Goal: Task Accomplishment & Management: Manage account settings

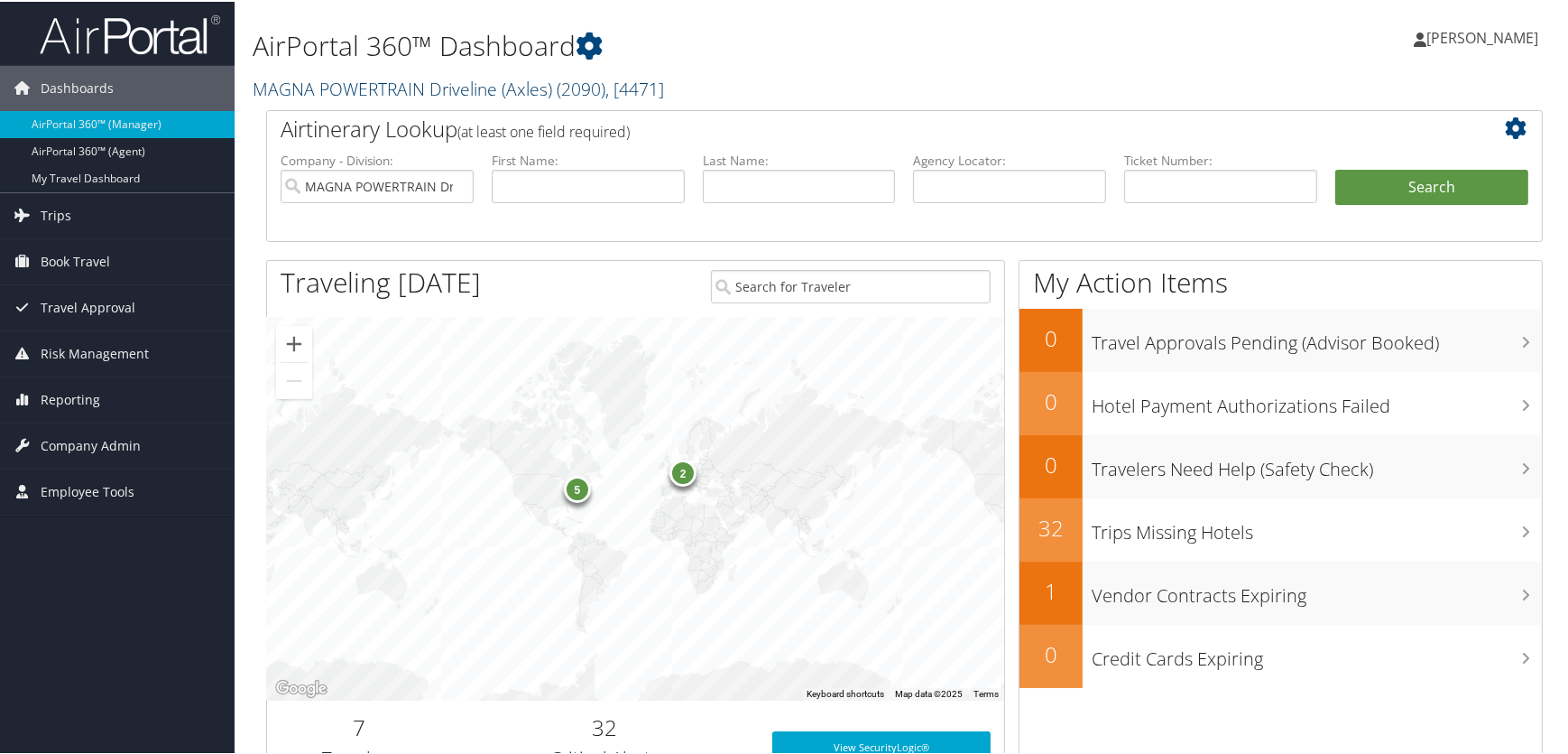
click at [375, 88] on link "MAGNA POWERTRAIN Driveline (Axles) ( 2090 ) , [ 4471 ]" at bounding box center [458, 86] width 411 height 24
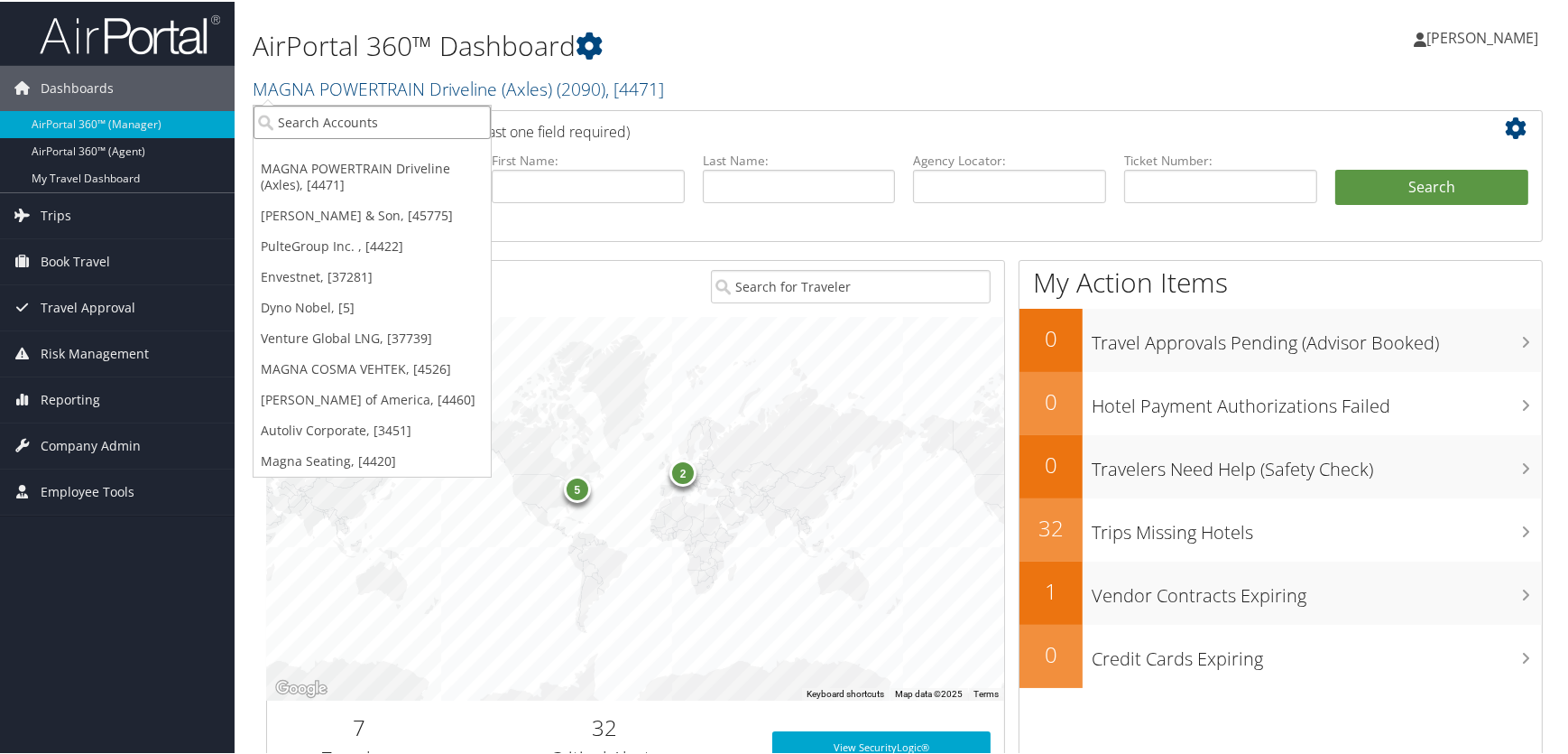
click at [352, 124] on input "search" at bounding box center [372, 120] width 237 height 33
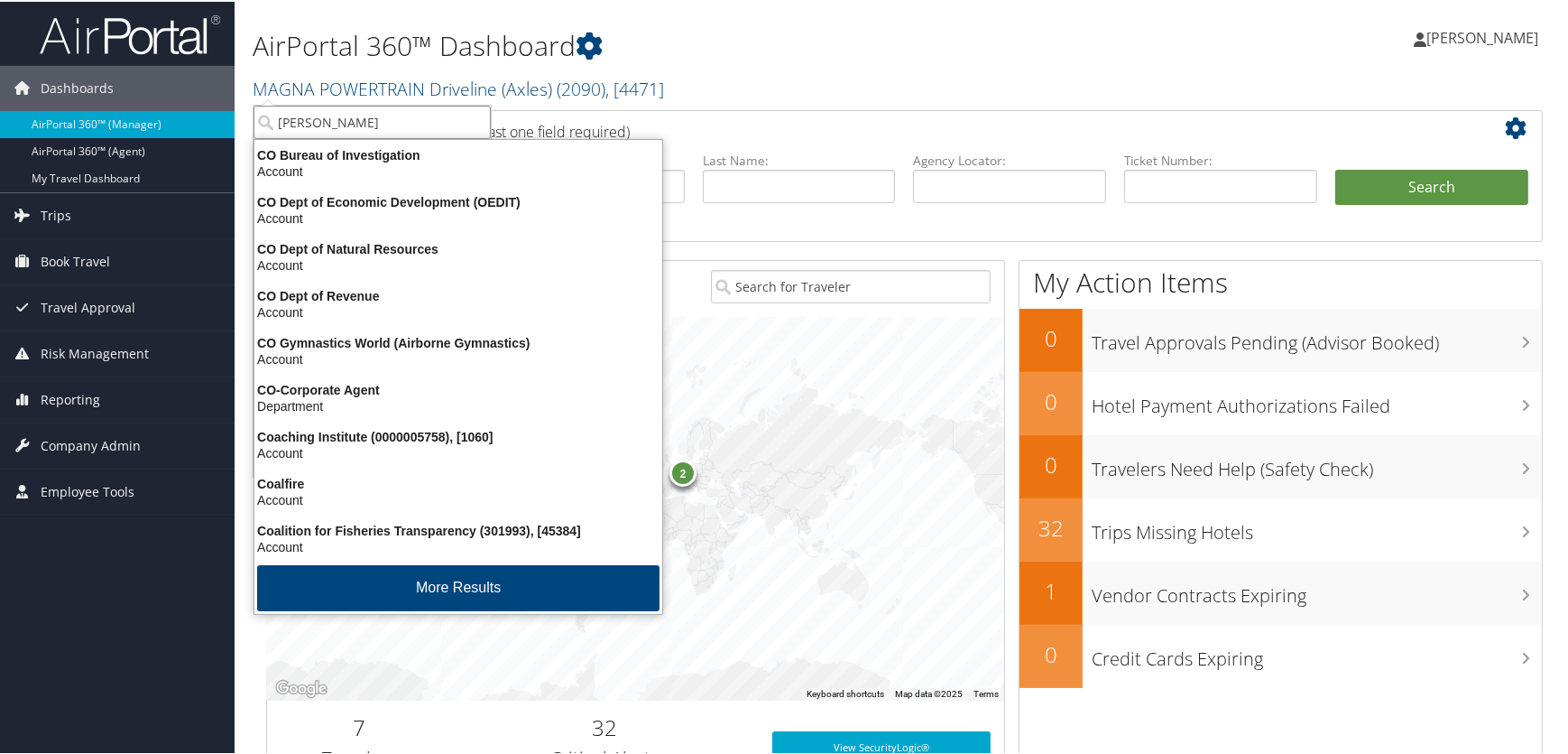
type input "cosma casting"
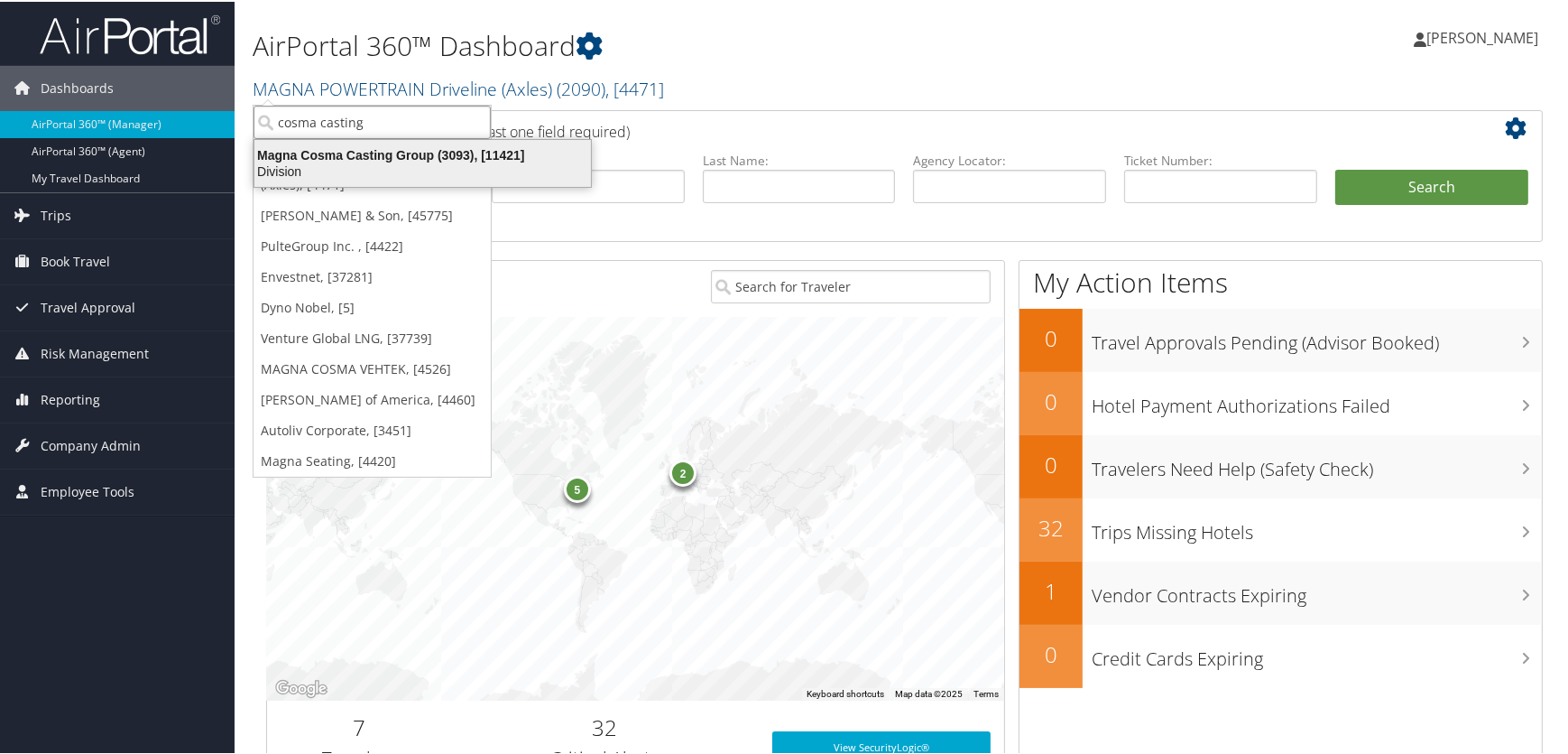
click at [370, 150] on div "Magna Cosma Casting Group (3093), [11421]" at bounding box center [423, 153] width 358 height 16
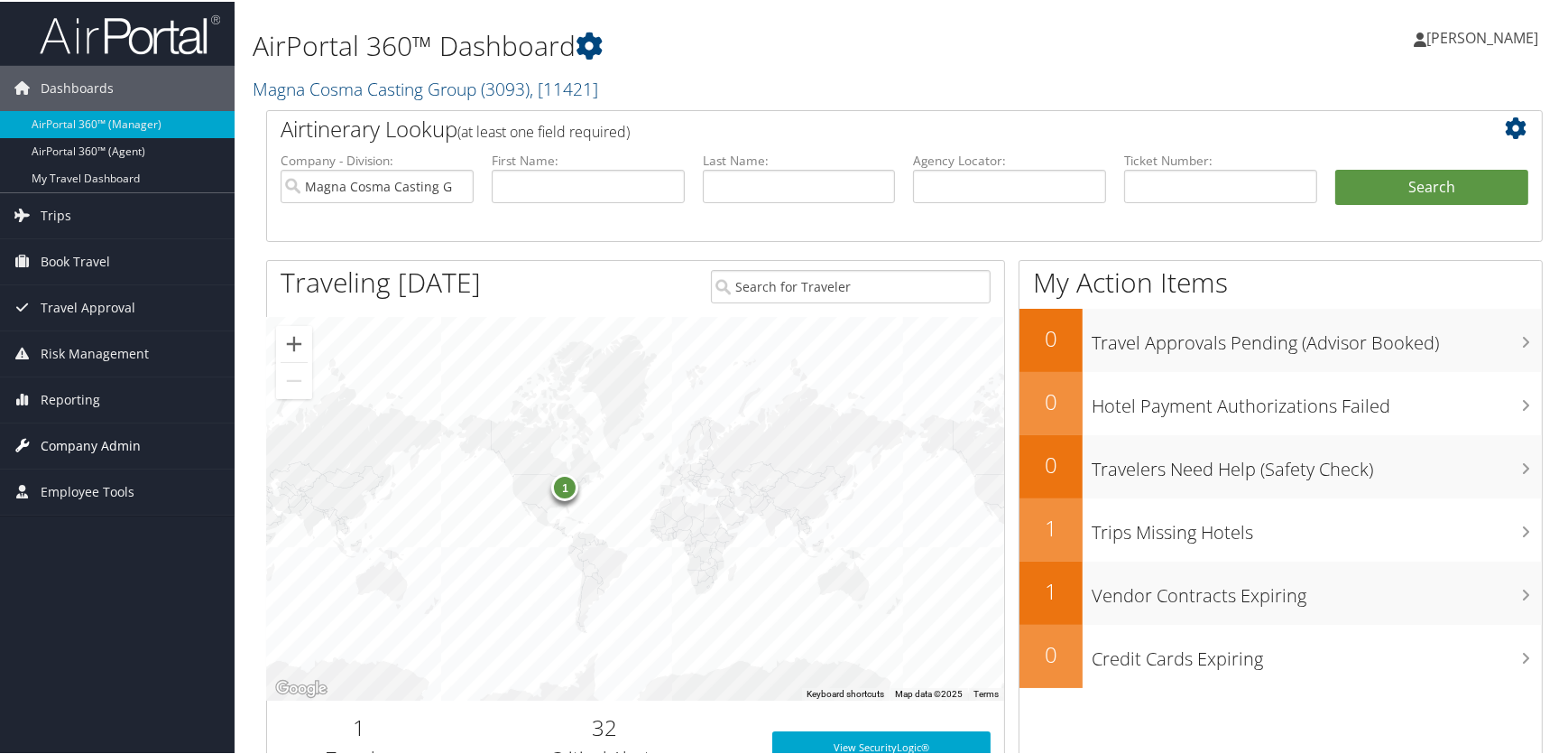
click at [101, 446] on span "Company Admin" at bounding box center [90, 444] width 100 height 45
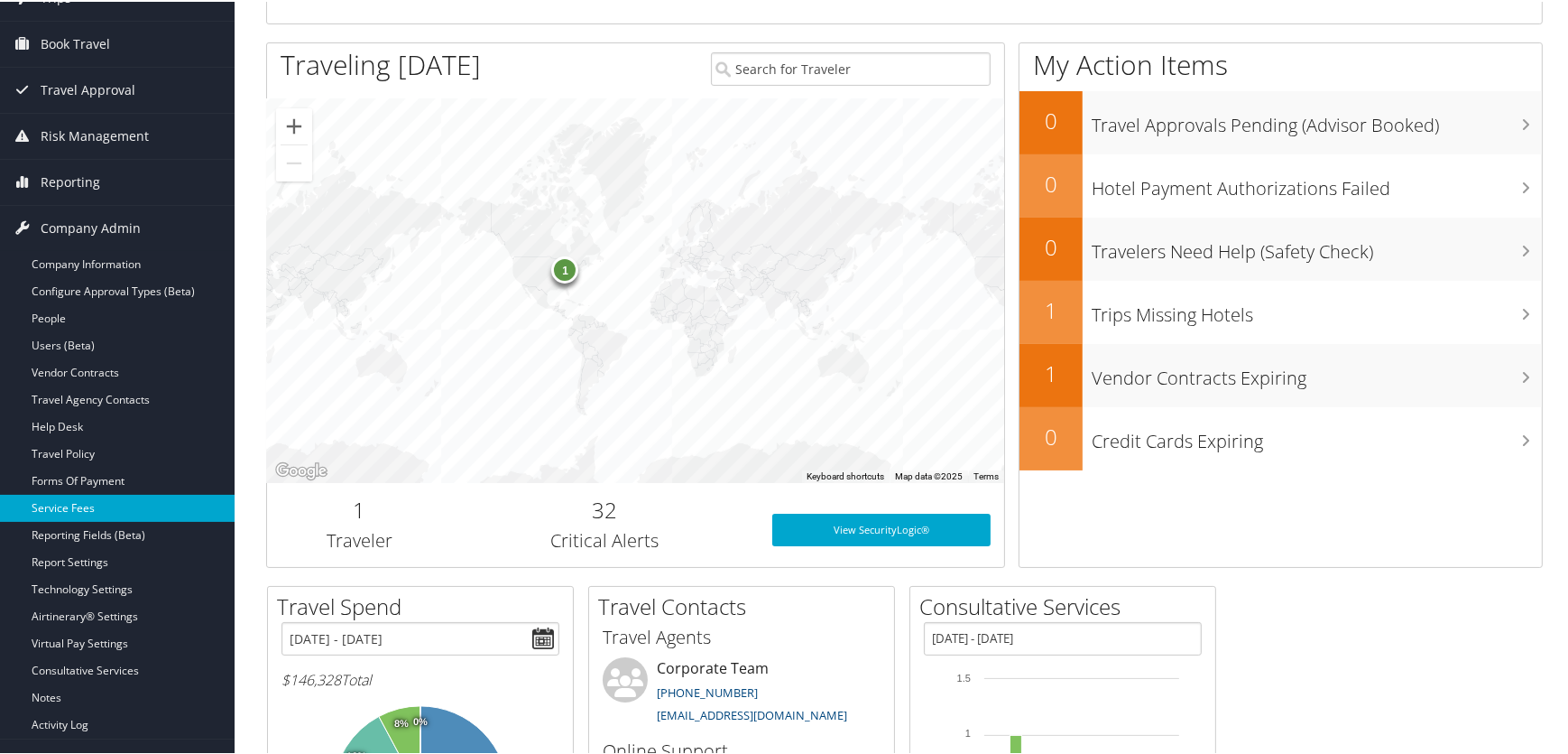
scroll to position [246, 0]
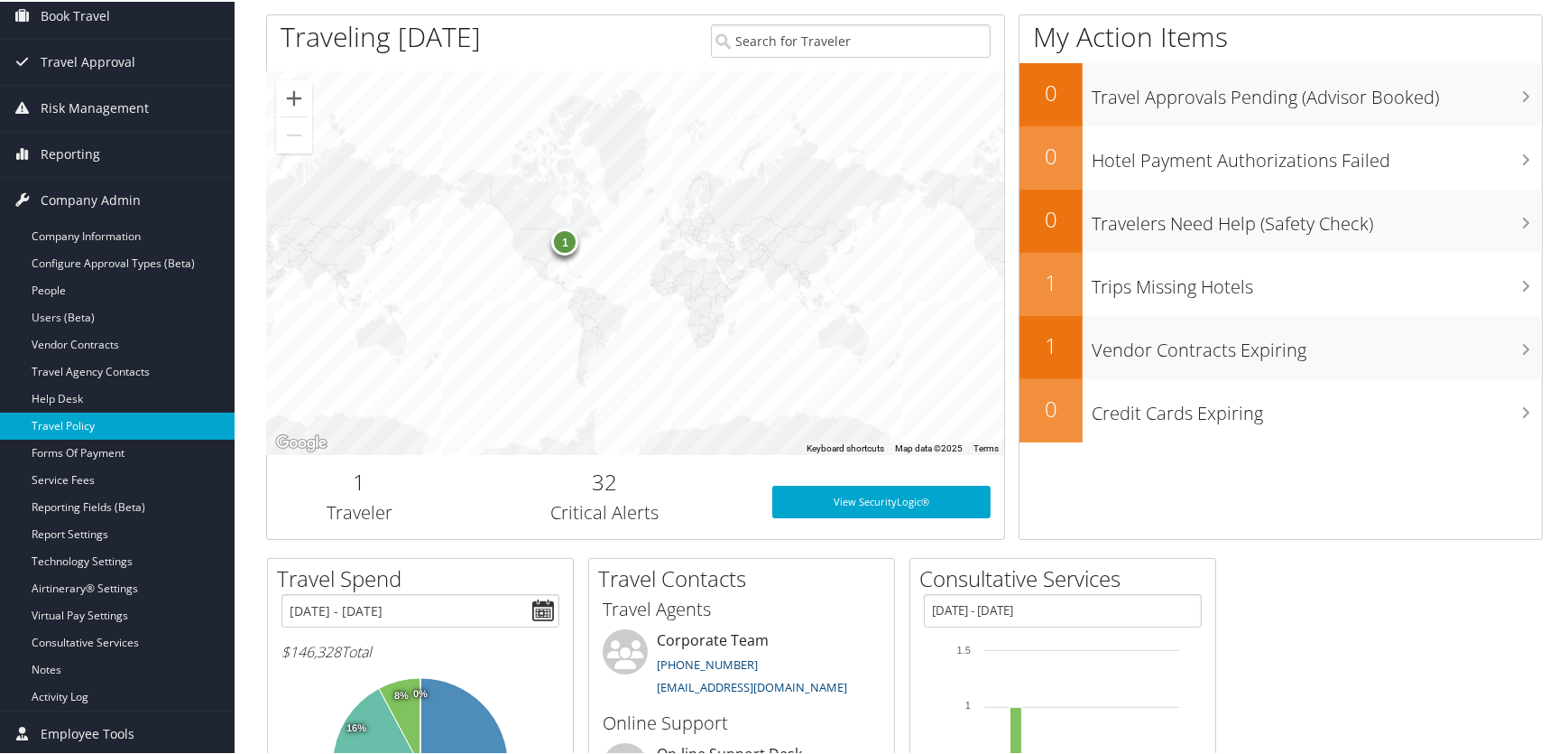
click at [76, 427] on link "Travel Policy" at bounding box center [117, 424] width 234 height 27
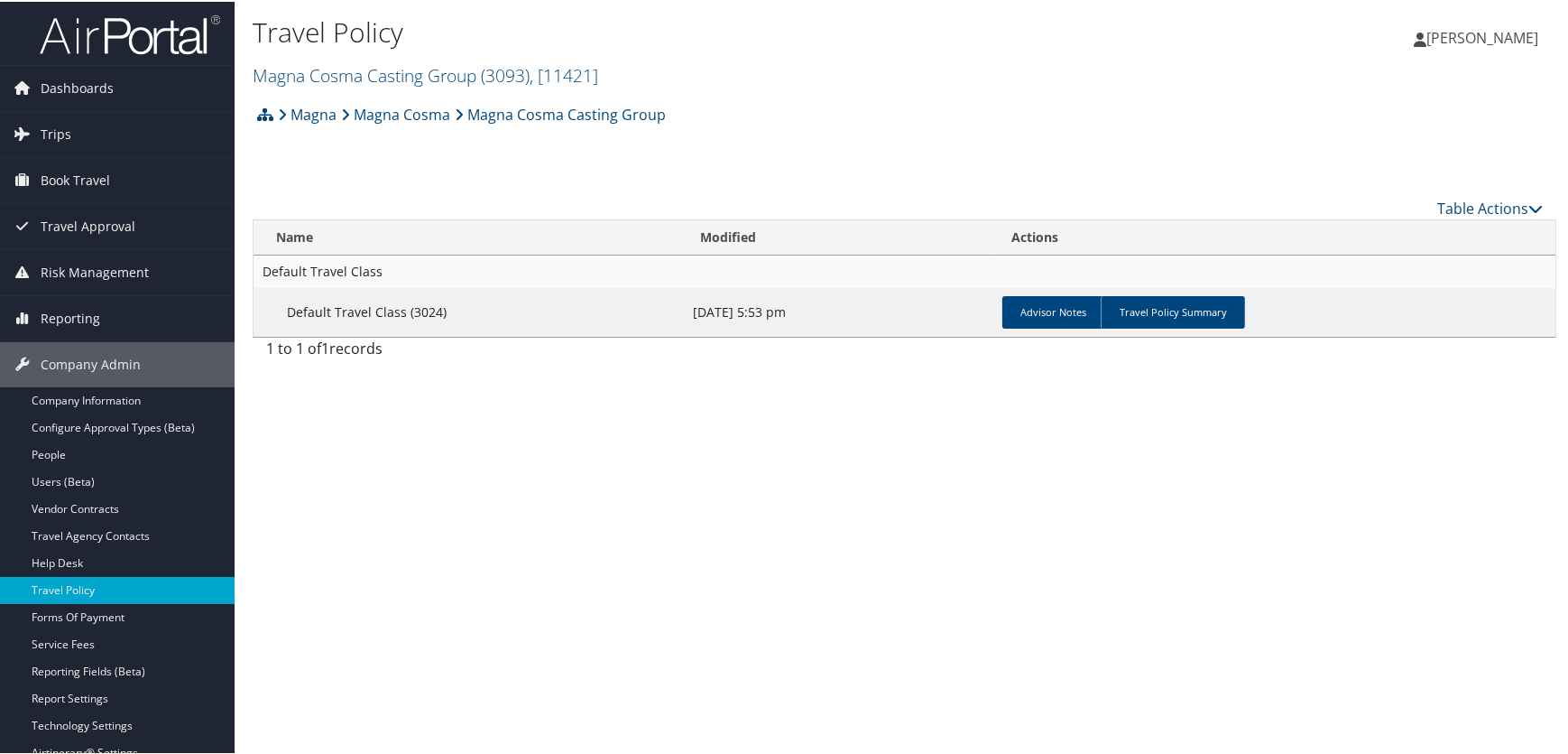
click at [1179, 326] on td "Advisor Notes Travel Policy Summary" at bounding box center [1275, 310] width 561 height 49
click at [1177, 319] on link "Travel Policy Summary" at bounding box center [1173, 311] width 144 height 33
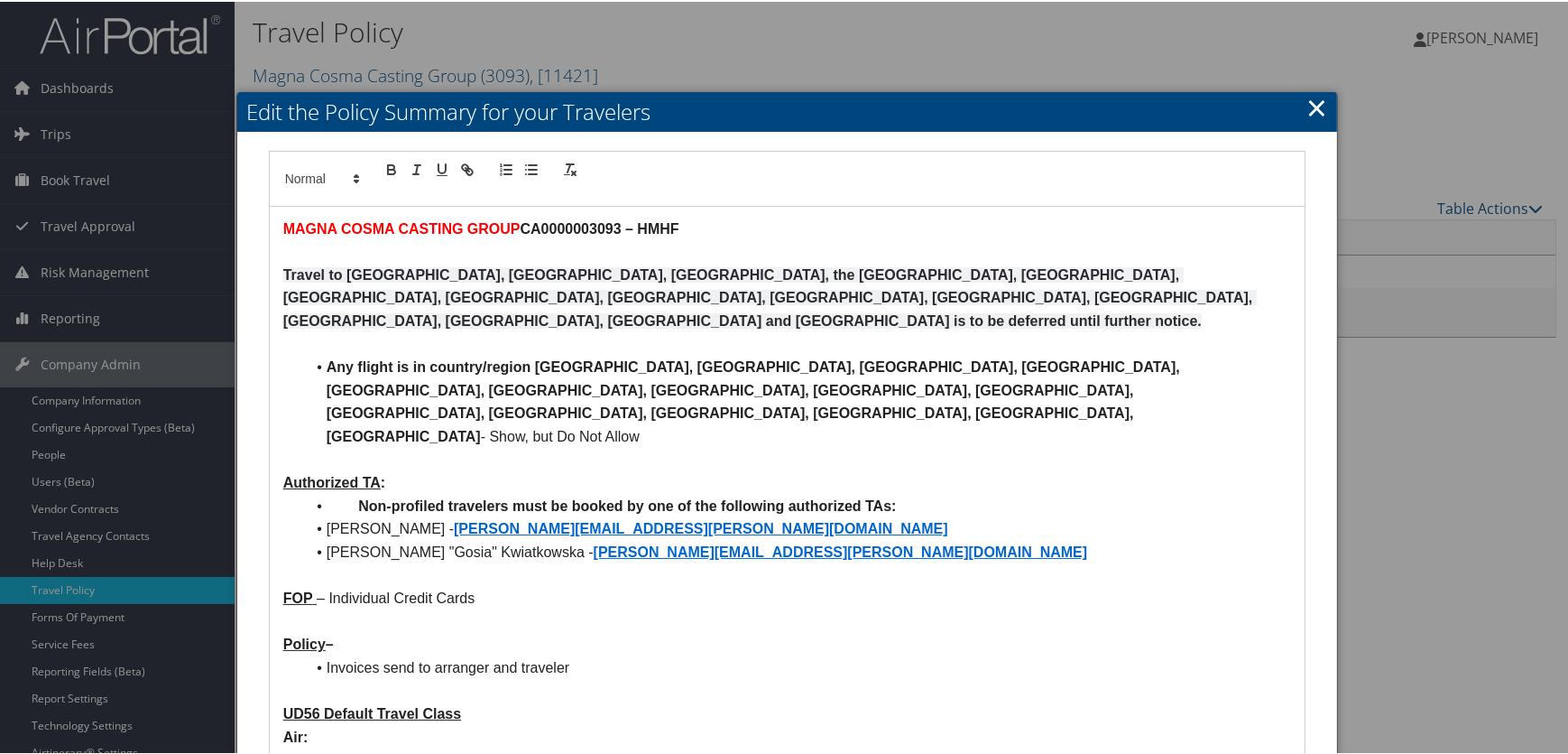
click at [1316, 108] on link "×" at bounding box center [1317, 105] width 21 height 36
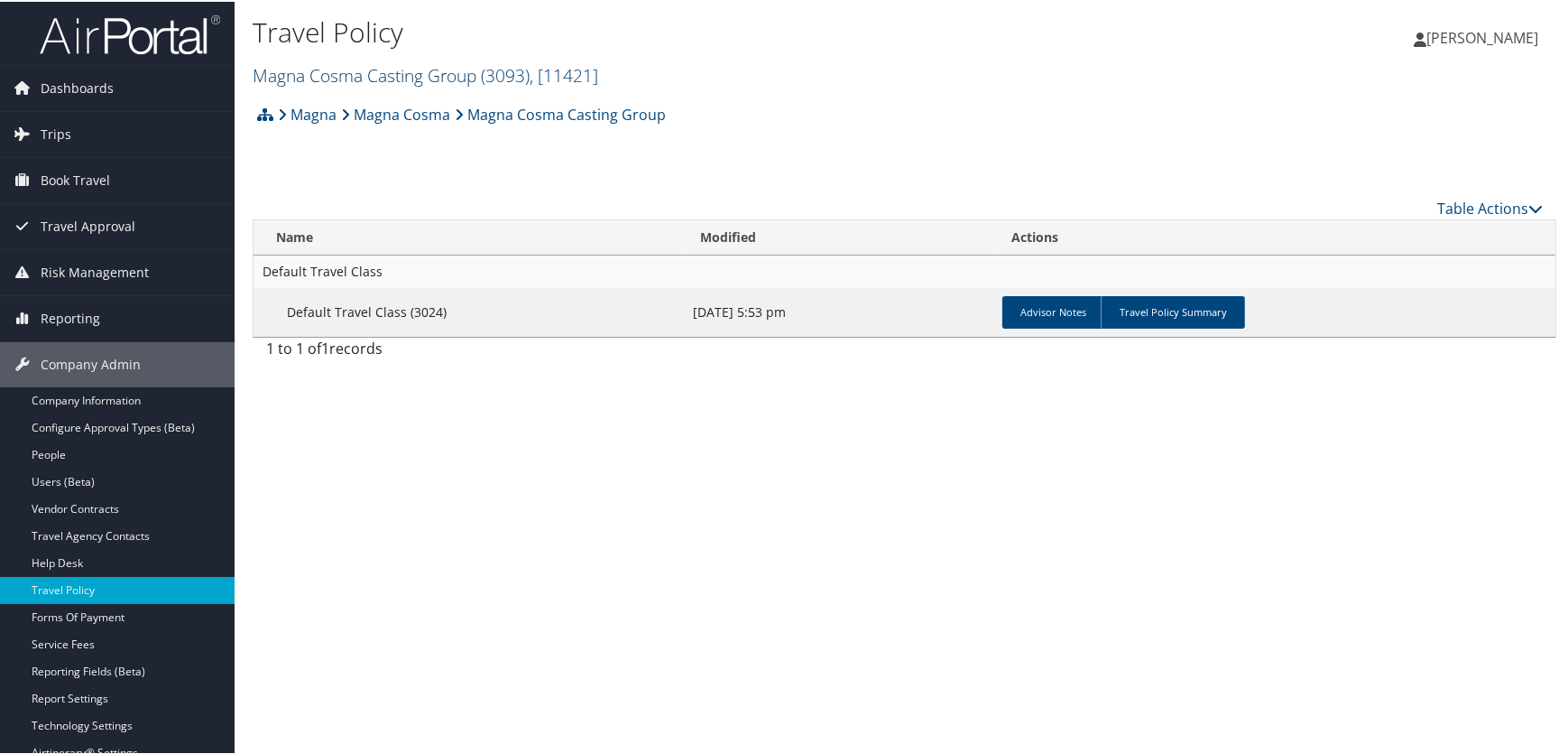
click at [318, 72] on link "Magna Cosma Casting Group ( 3093 ) , [ 11421 ]" at bounding box center [425, 73] width 345 height 24
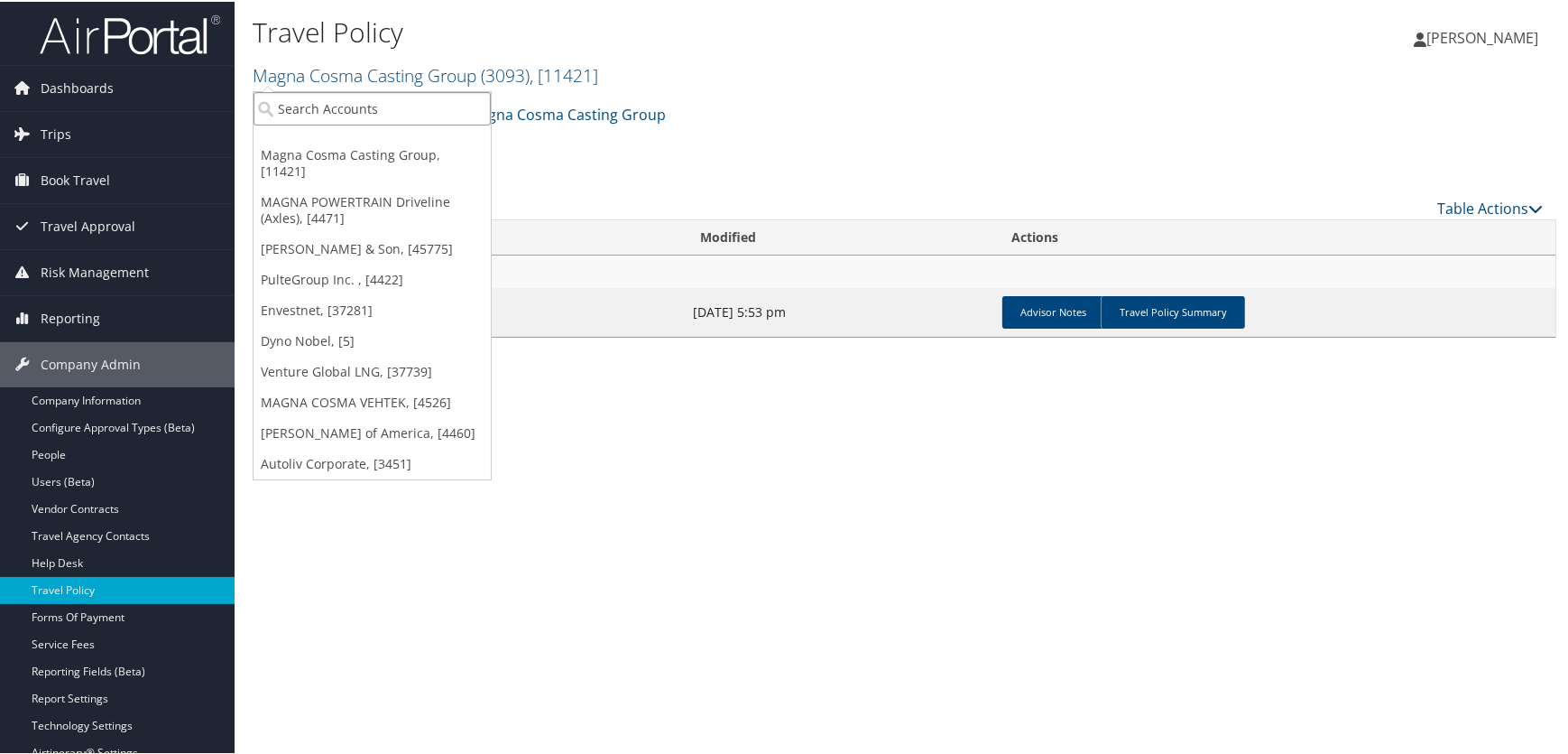
click at [307, 115] on input "search" at bounding box center [372, 106] width 237 height 33
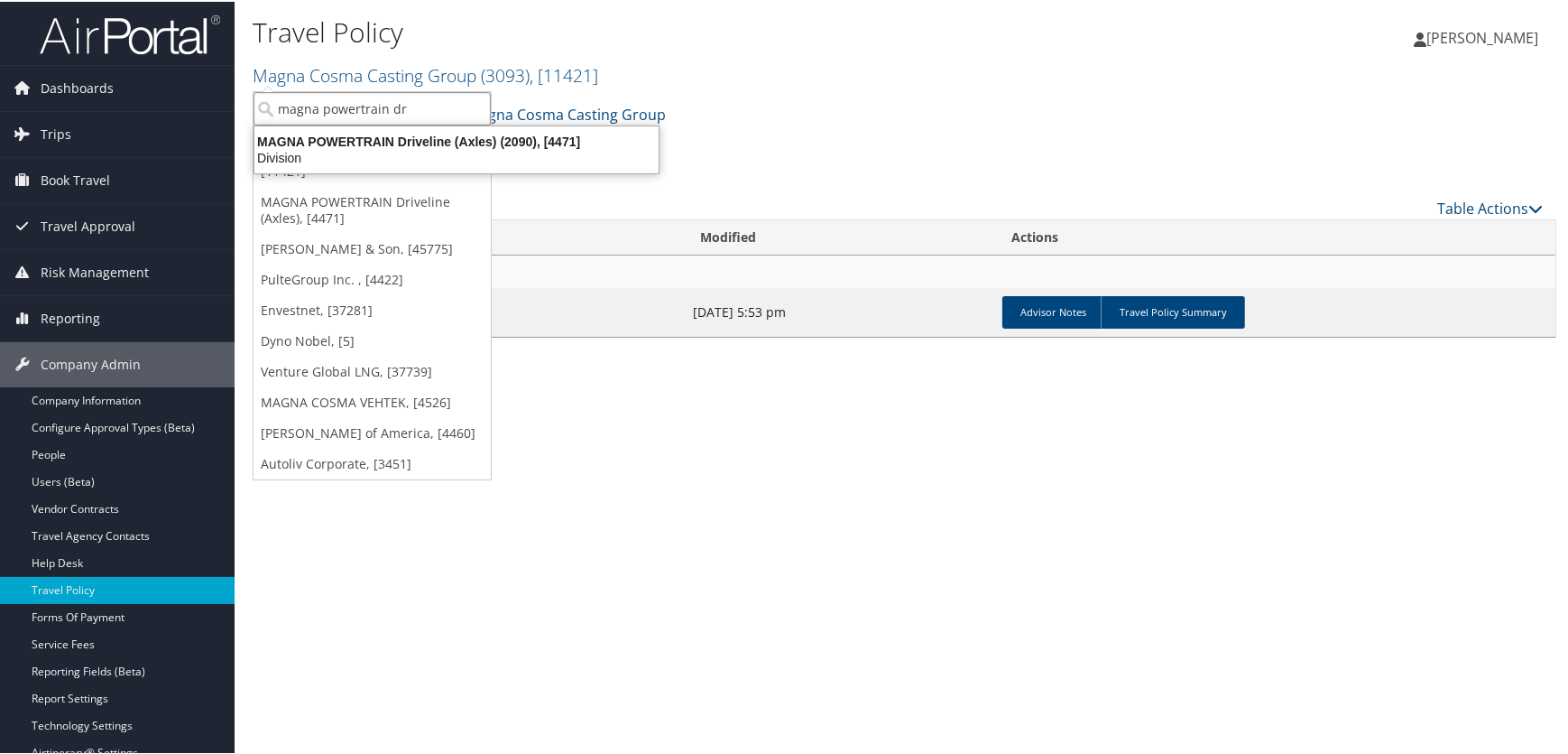
type input "magna powertrain dri"
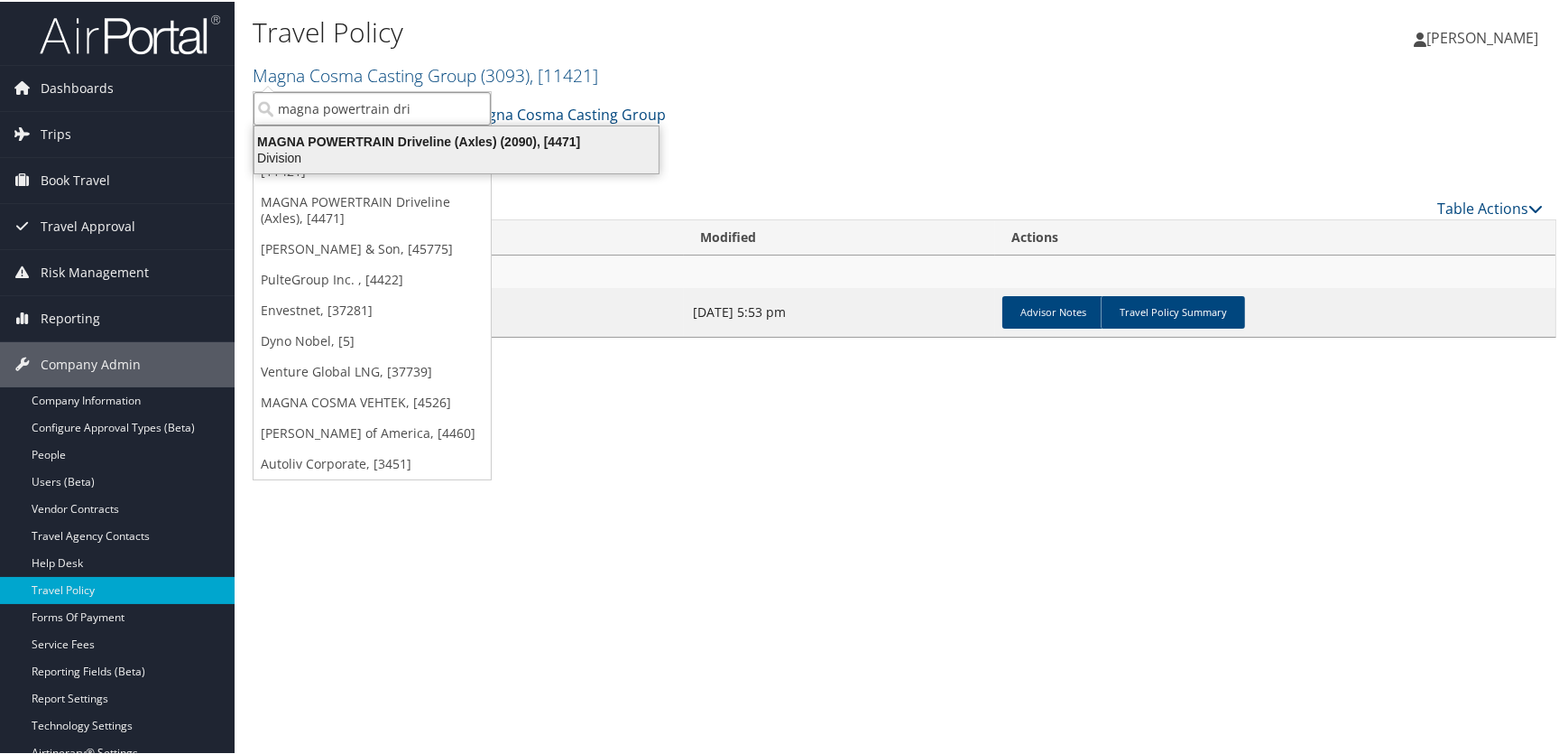
click at [364, 143] on div "MAGNA POWERTRAIN Driveline (Axles) (2090), [4471]" at bounding box center [456, 140] width 426 height 16
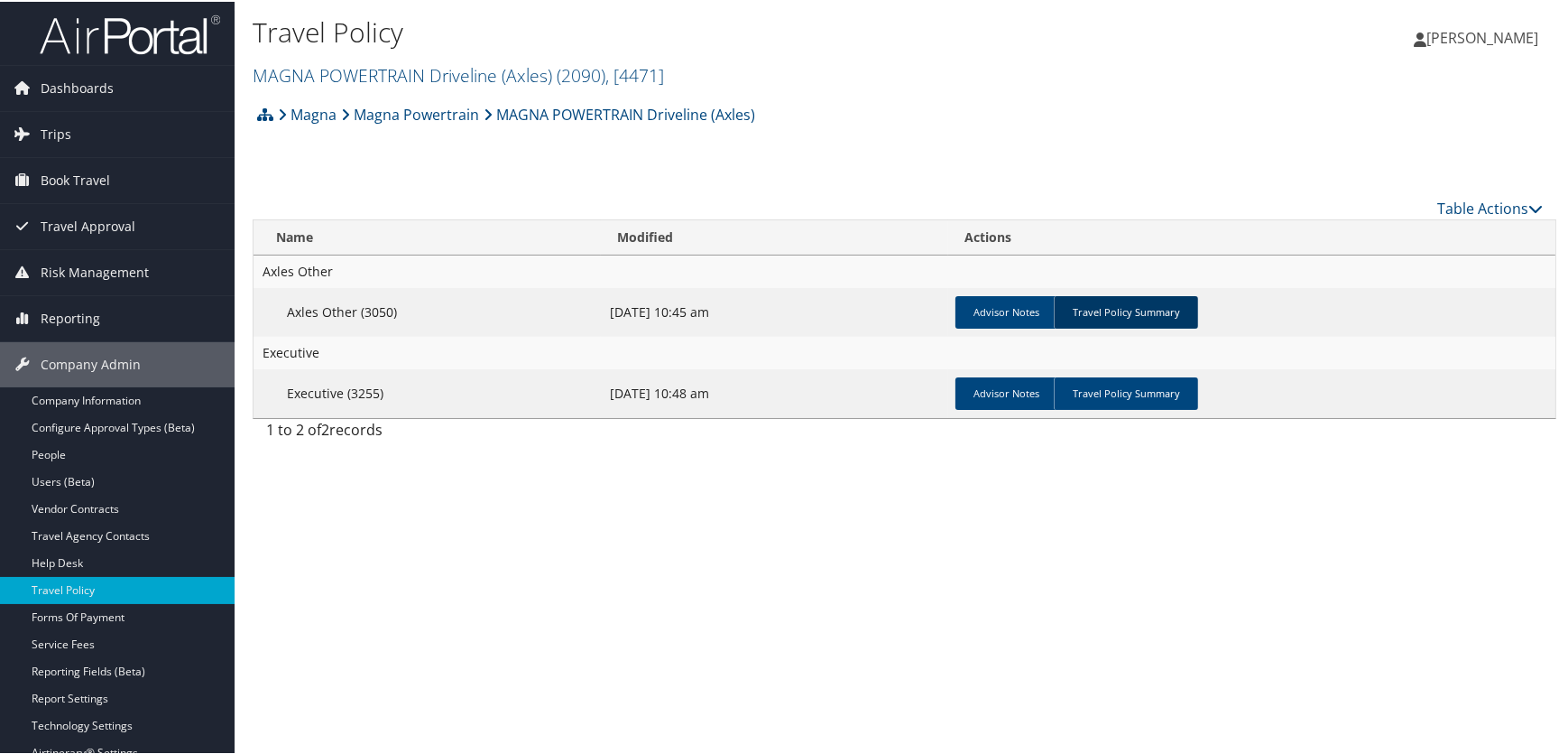
click at [1107, 316] on link "Travel Policy Summary" at bounding box center [1126, 311] width 144 height 33
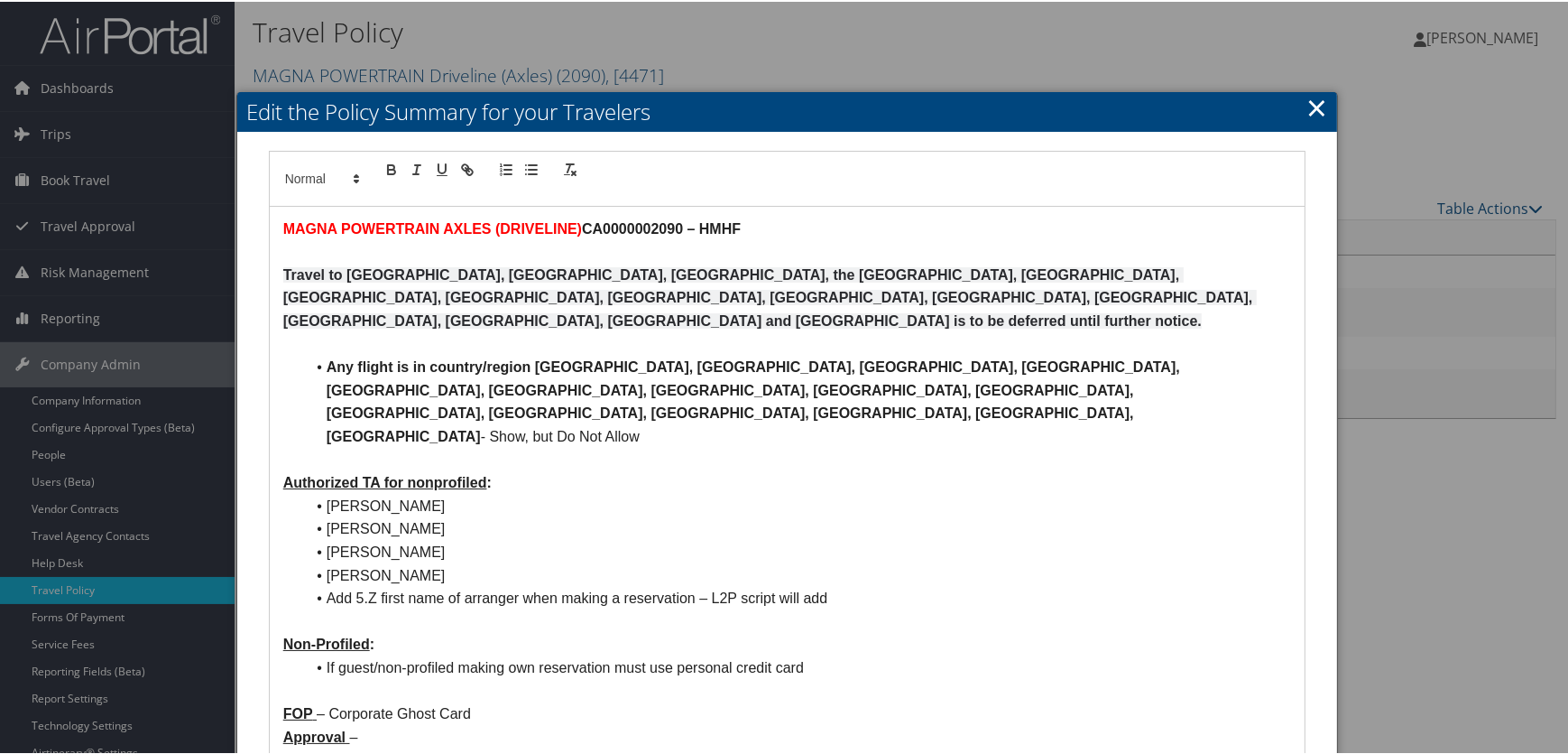
click at [1298, 101] on h2 "Edit the Policy Summary for your Travelers" at bounding box center [787, 110] width 1101 height 40
click at [1314, 111] on link "×" at bounding box center [1317, 105] width 21 height 36
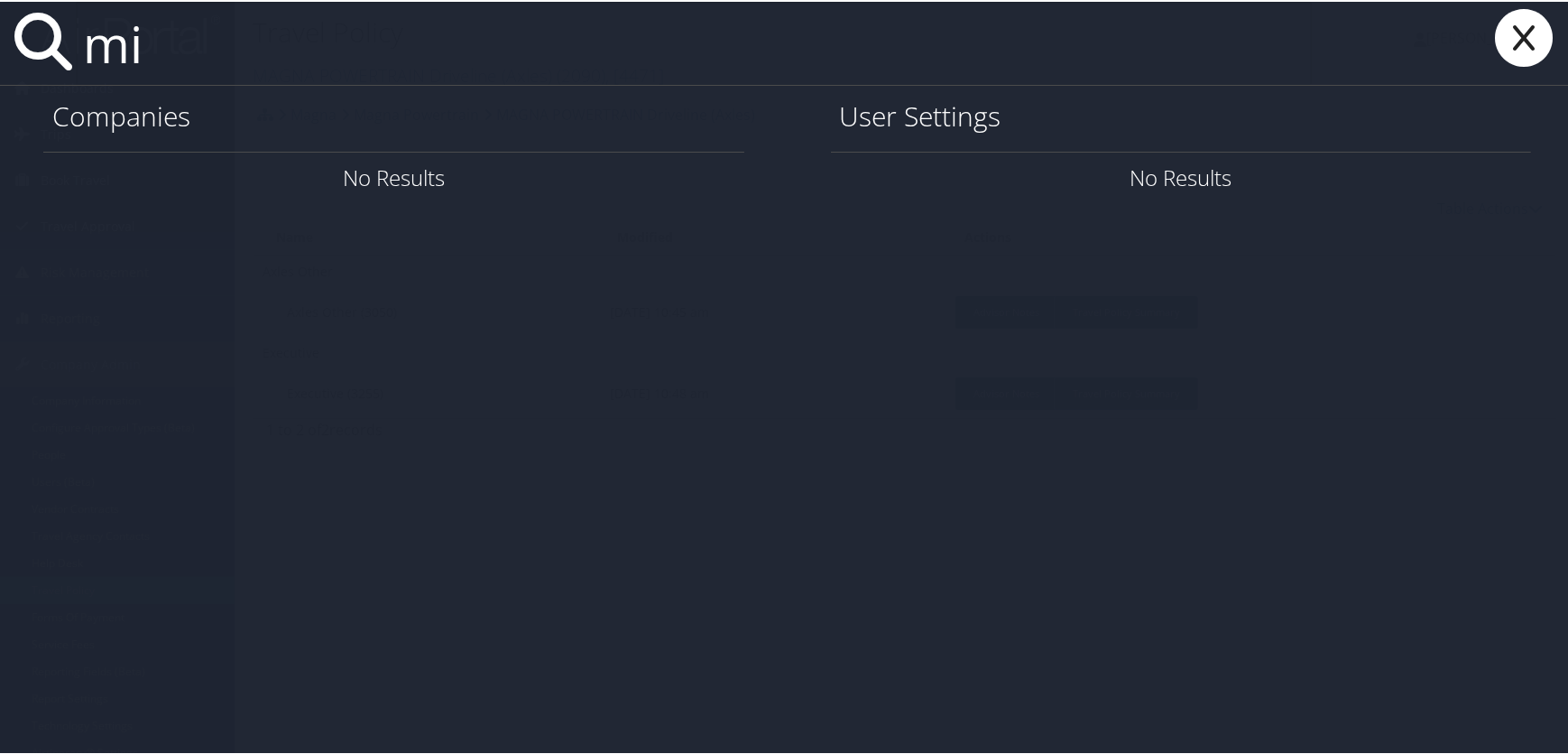
type input "m"
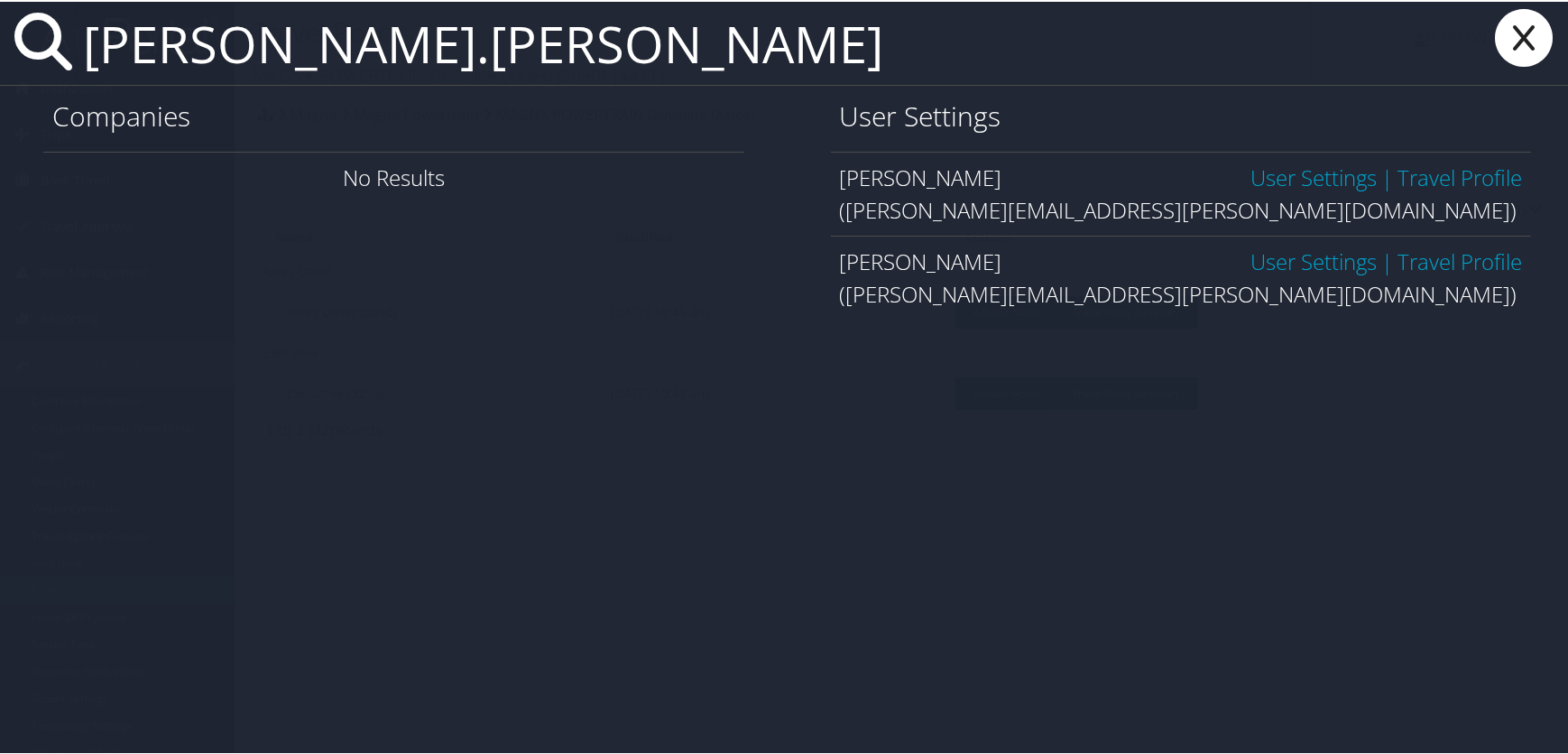
type input "justin.mickley"
click at [1258, 267] on link "User Settings" at bounding box center [1314, 259] width 126 height 30
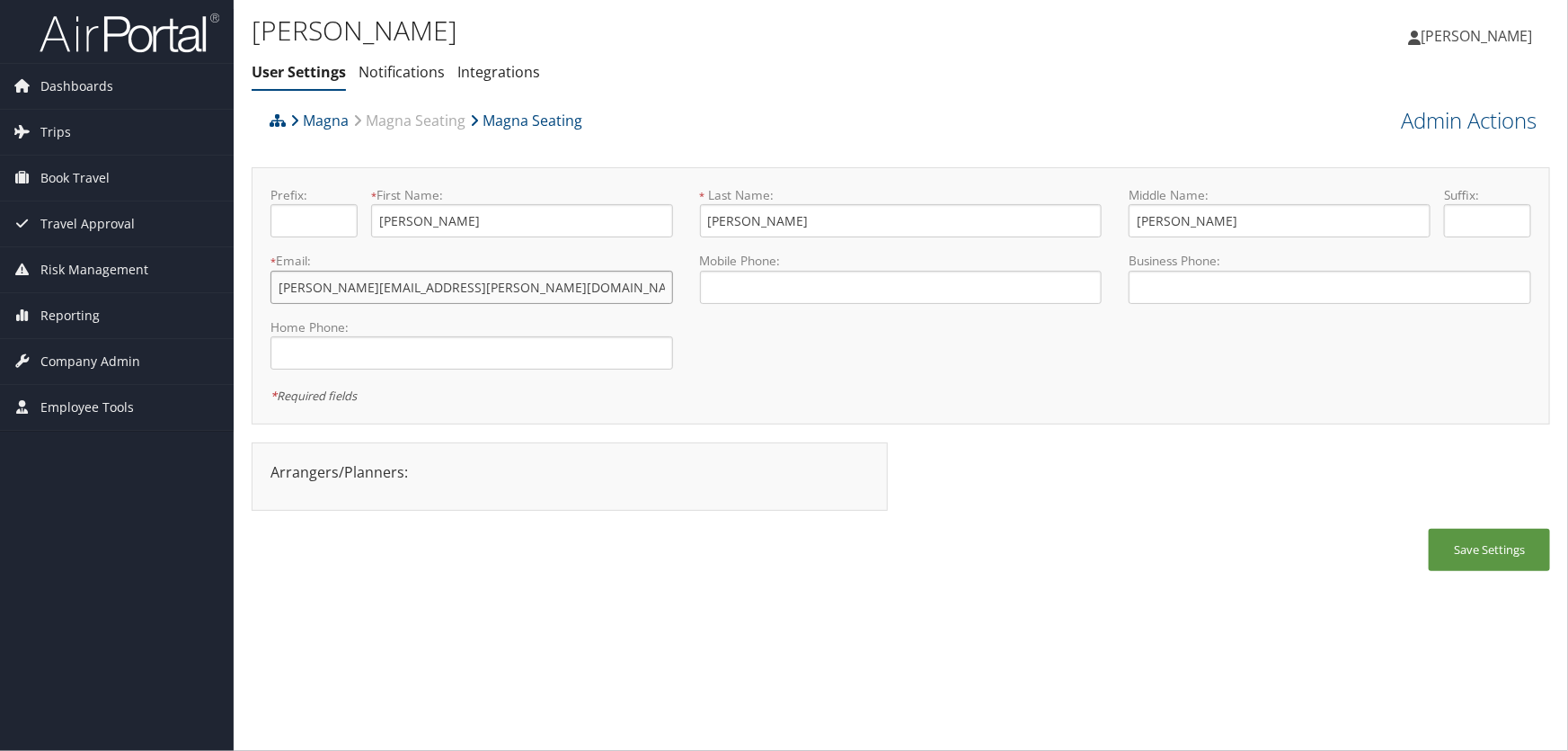
click at [356, 285] on input "justin.mickley@magna.com" at bounding box center [472, 287] width 403 height 33
type input "[PERSON_NAME][EMAIL_ADDRESS][PERSON_NAME][DOMAIN_NAME]"
click at [1465, 559] on button "Save Settings" at bounding box center [1489, 550] width 121 height 42
click at [1465, 119] on link "Admin Actions" at bounding box center [1469, 120] width 135 height 30
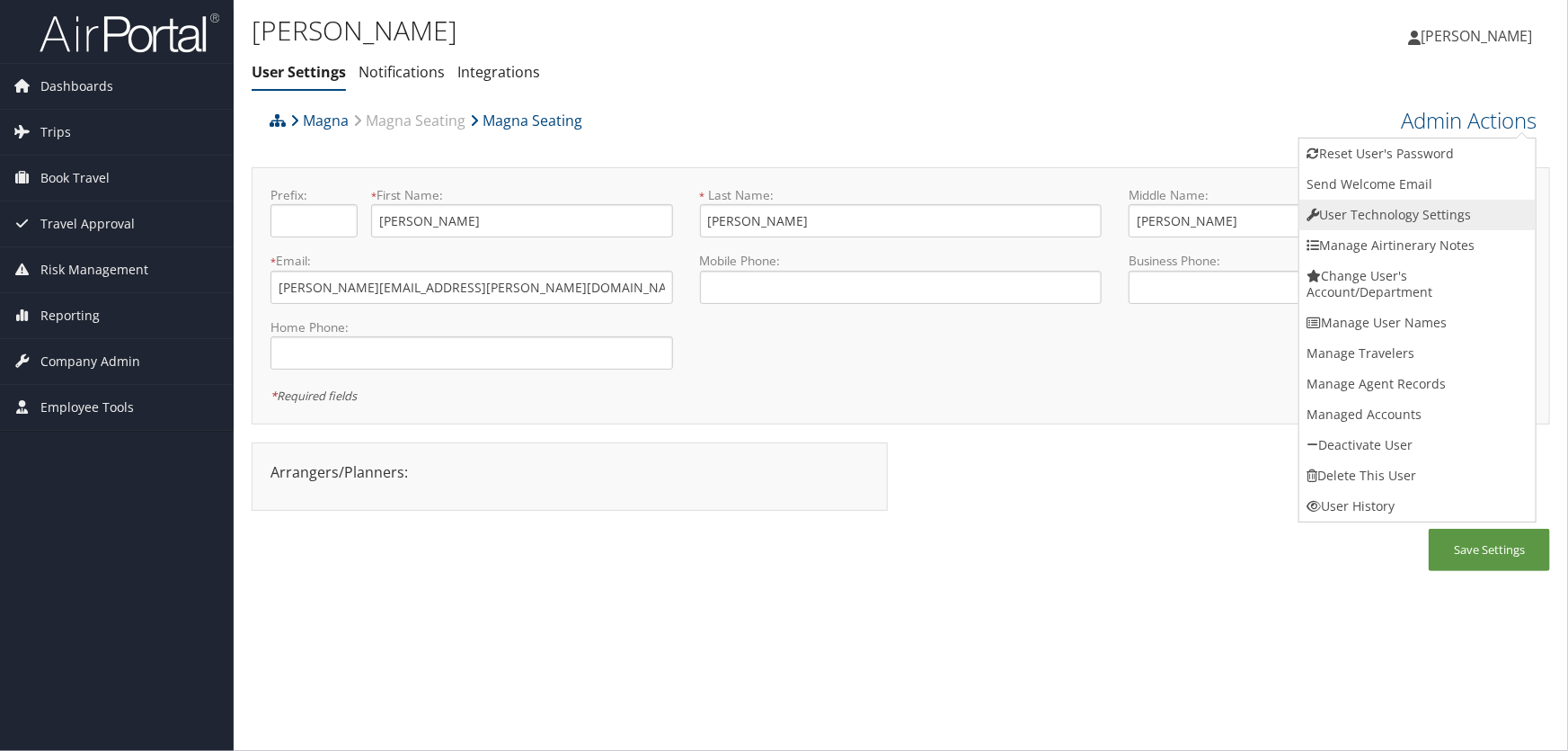
click at [1389, 217] on link "User Technology Settings" at bounding box center [1417, 214] width 236 height 30
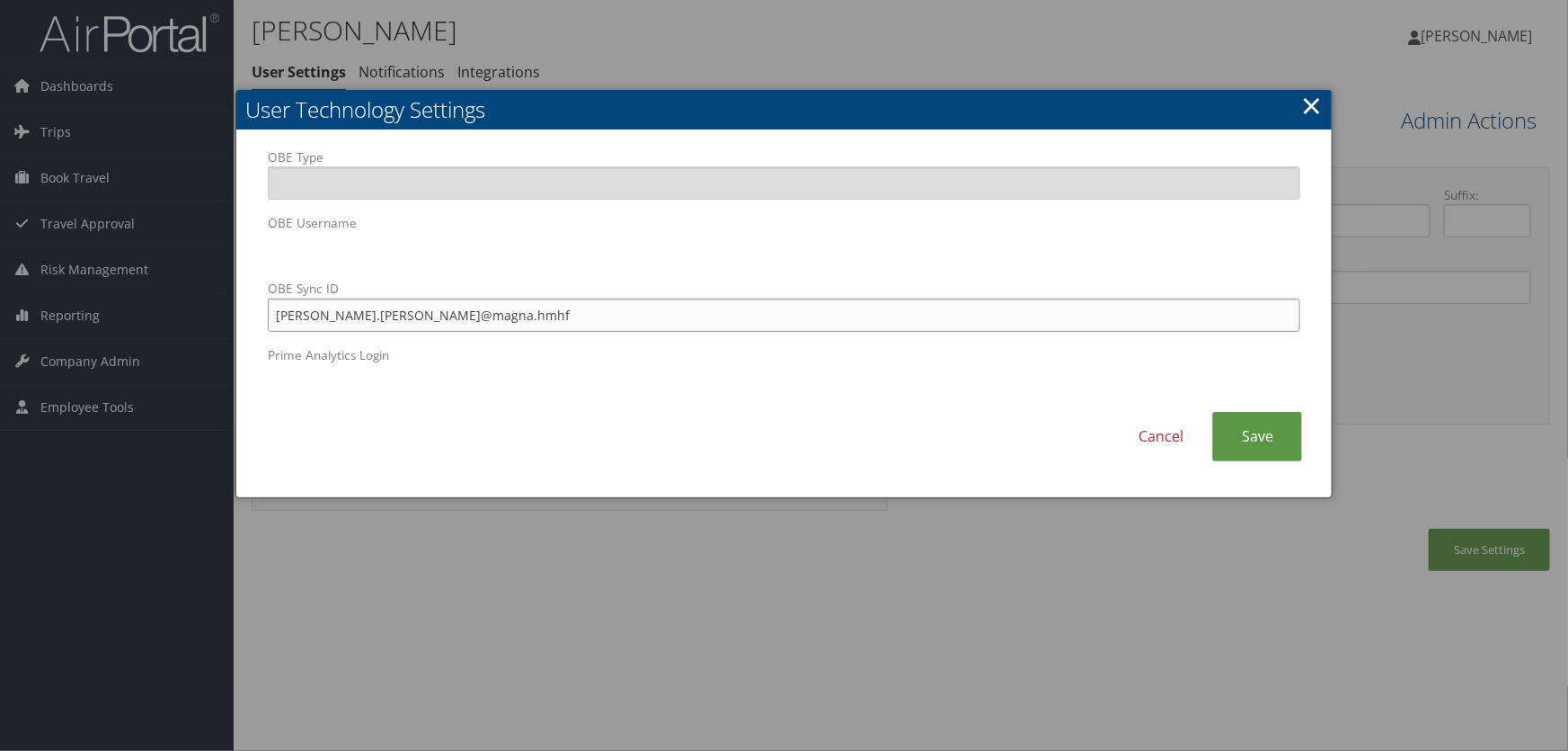
click at [352, 316] on input "justin.mickley@magna.hmhf" at bounding box center [784, 315] width 1034 height 33
type input "justin.mickley.delete@magna.hmhf"
click at [1252, 444] on link "Save" at bounding box center [1256, 436] width 90 height 50
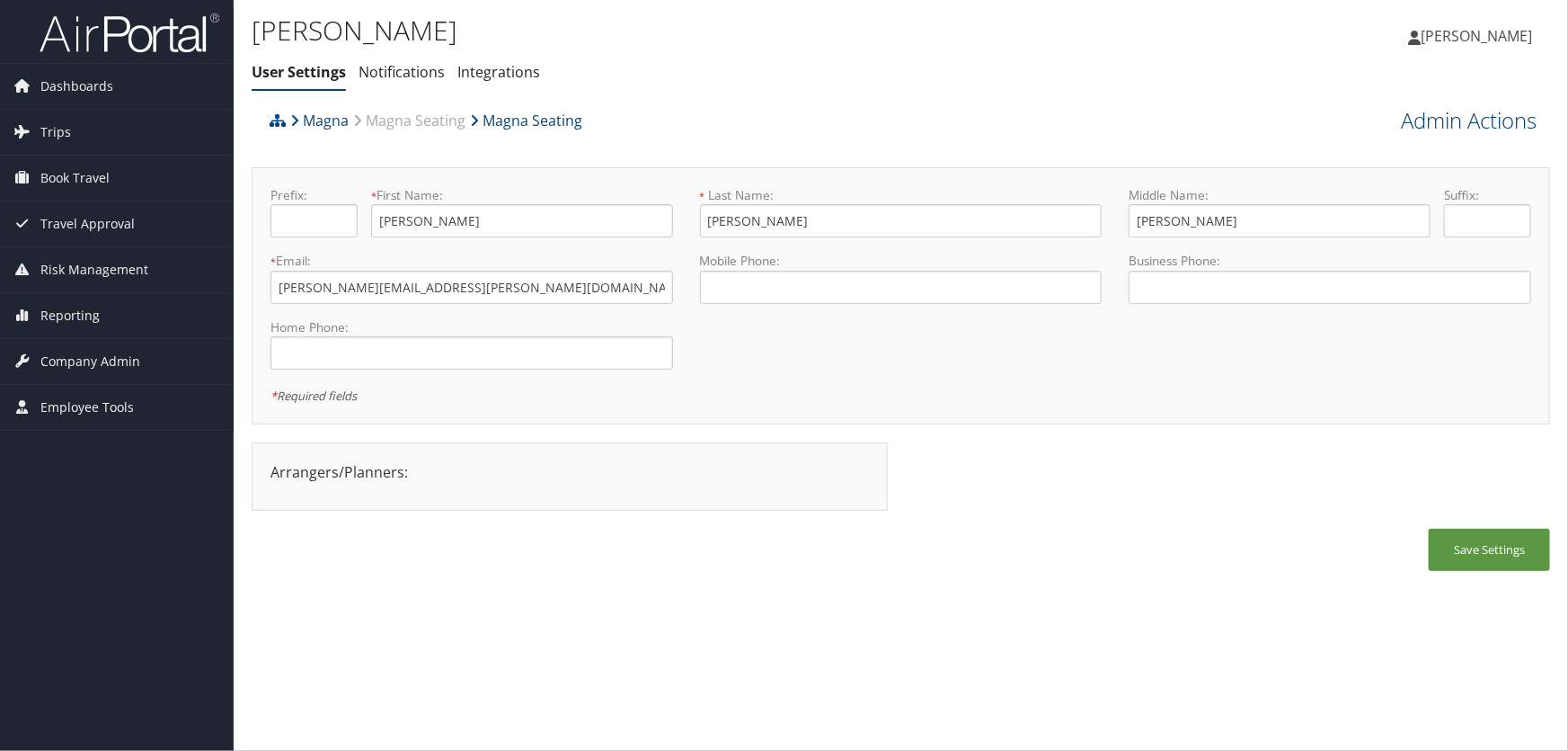
click at [1455, 117] on link "Admin Actions" at bounding box center [1469, 120] width 135 height 30
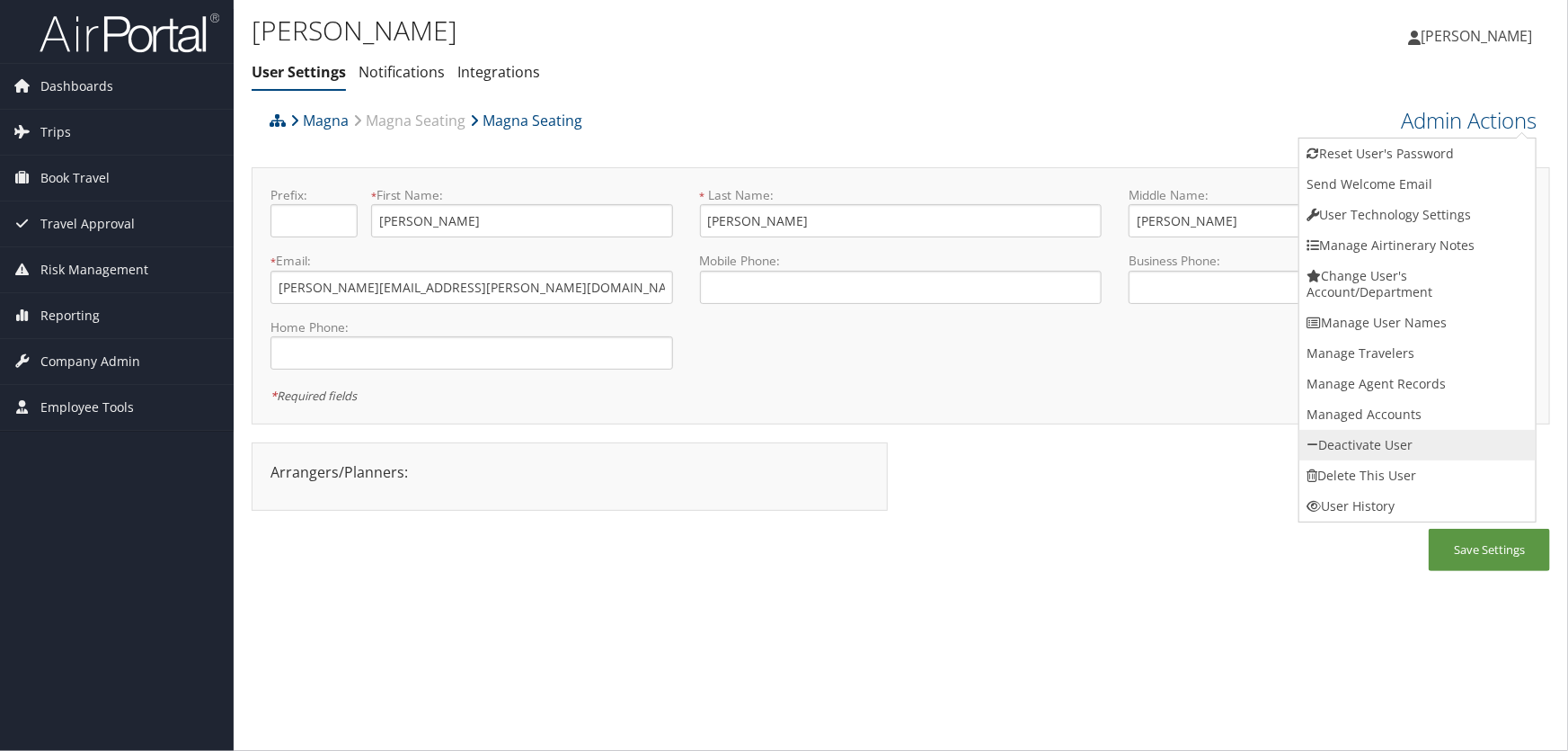
click at [1350, 439] on link "Deactivate User" at bounding box center [1417, 445] width 236 height 30
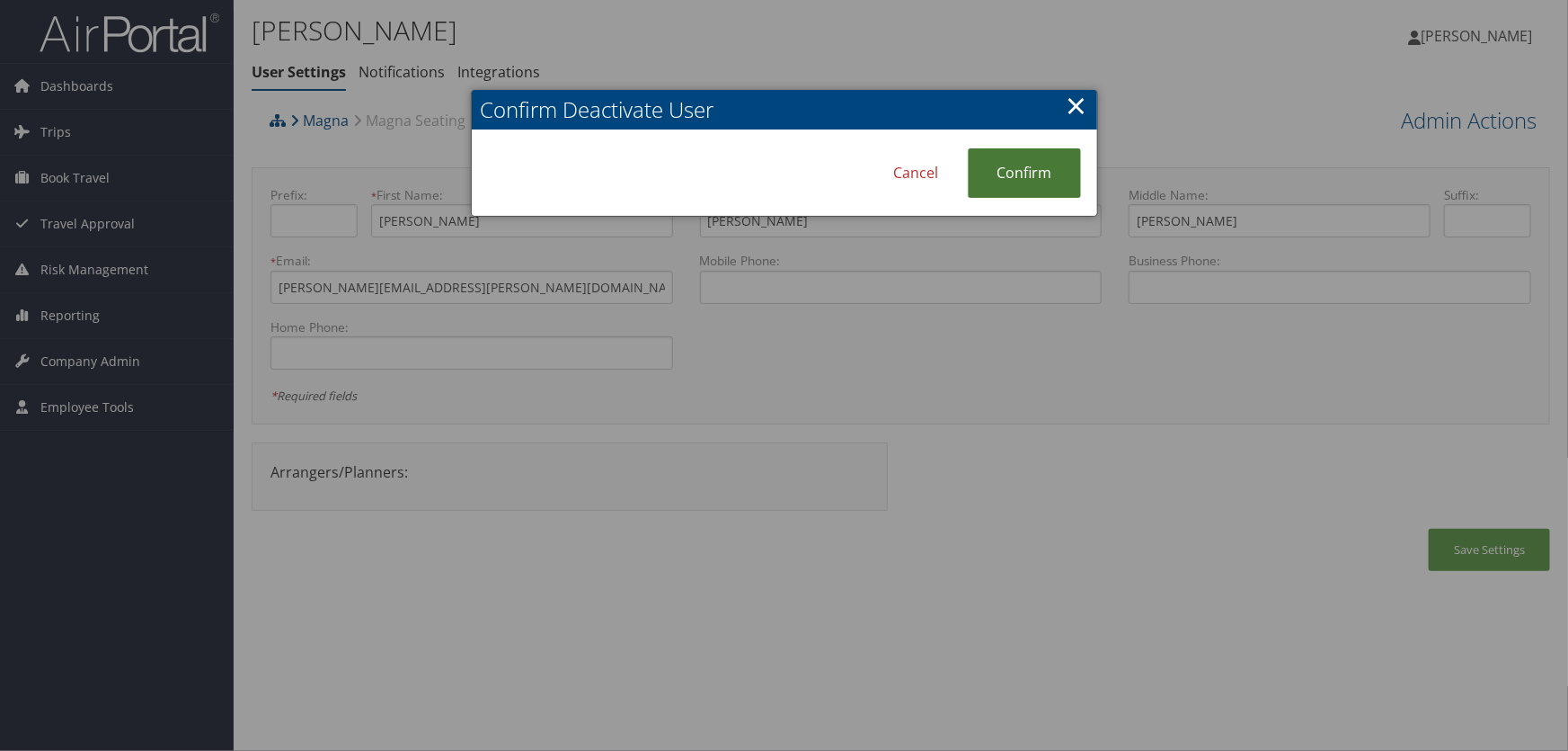
click at [1021, 178] on link "Confirm" at bounding box center [1024, 173] width 113 height 50
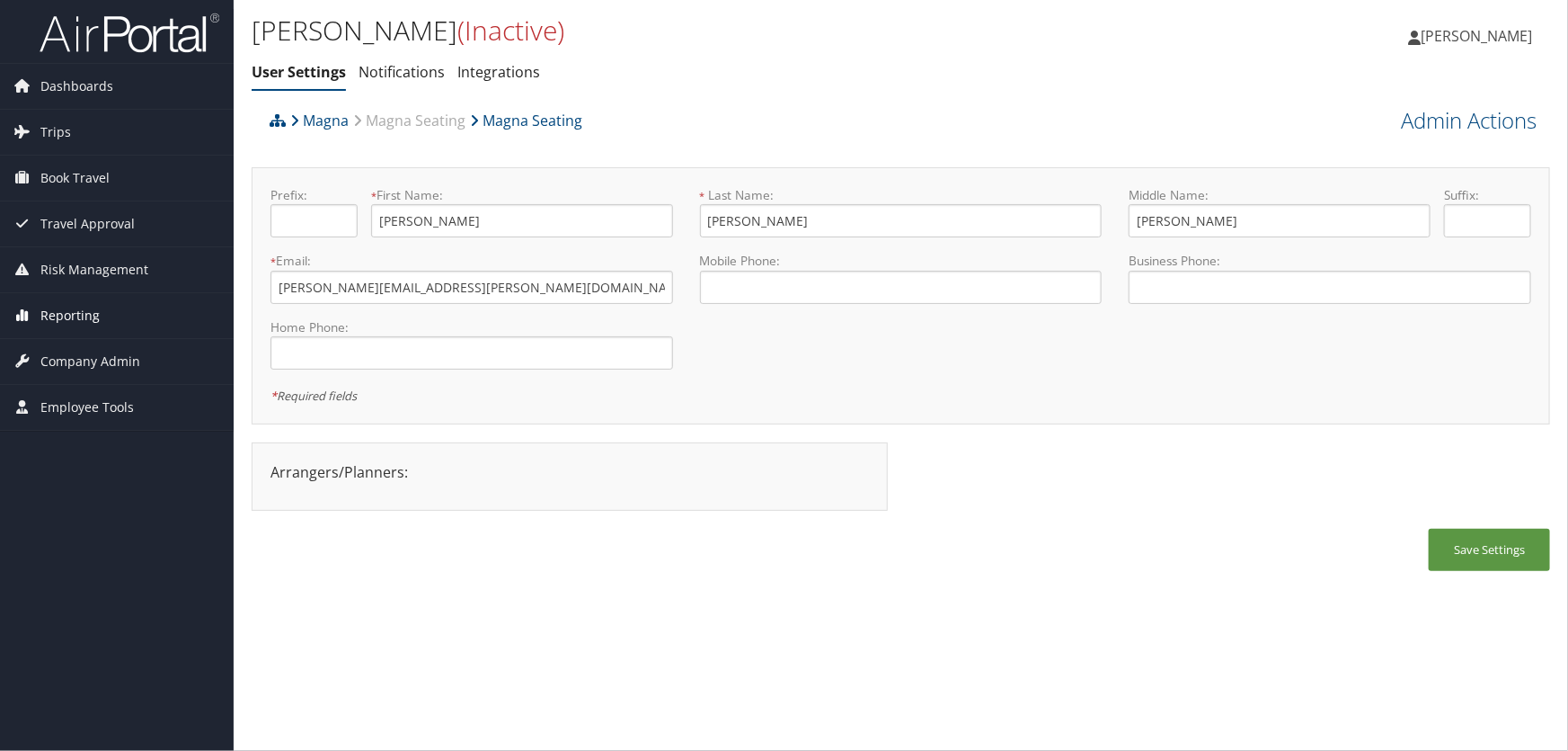
click at [55, 312] on span "Reporting" at bounding box center [70, 315] width 59 height 45
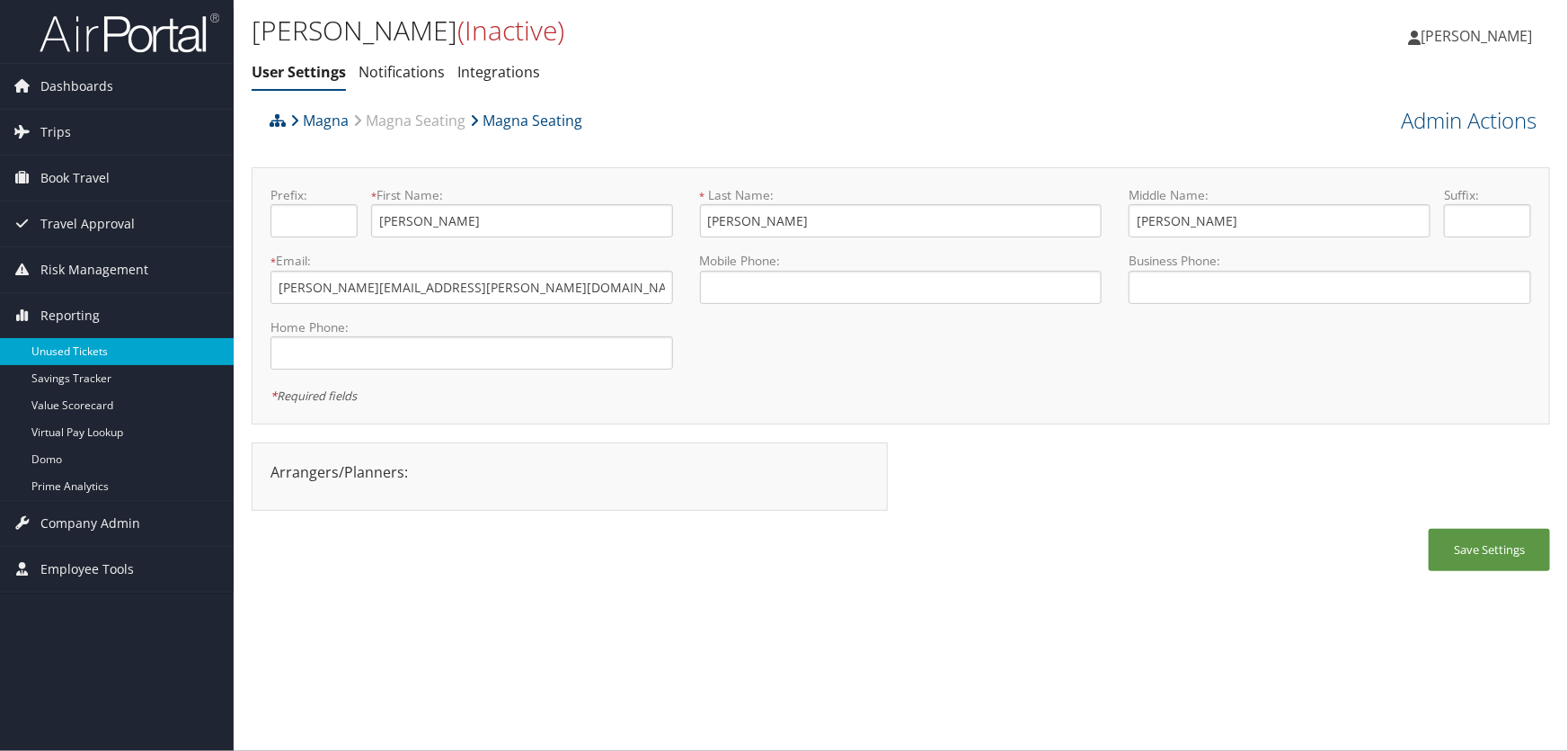
click at [73, 350] on link "Unused Tickets" at bounding box center [116, 352] width 233 height 27
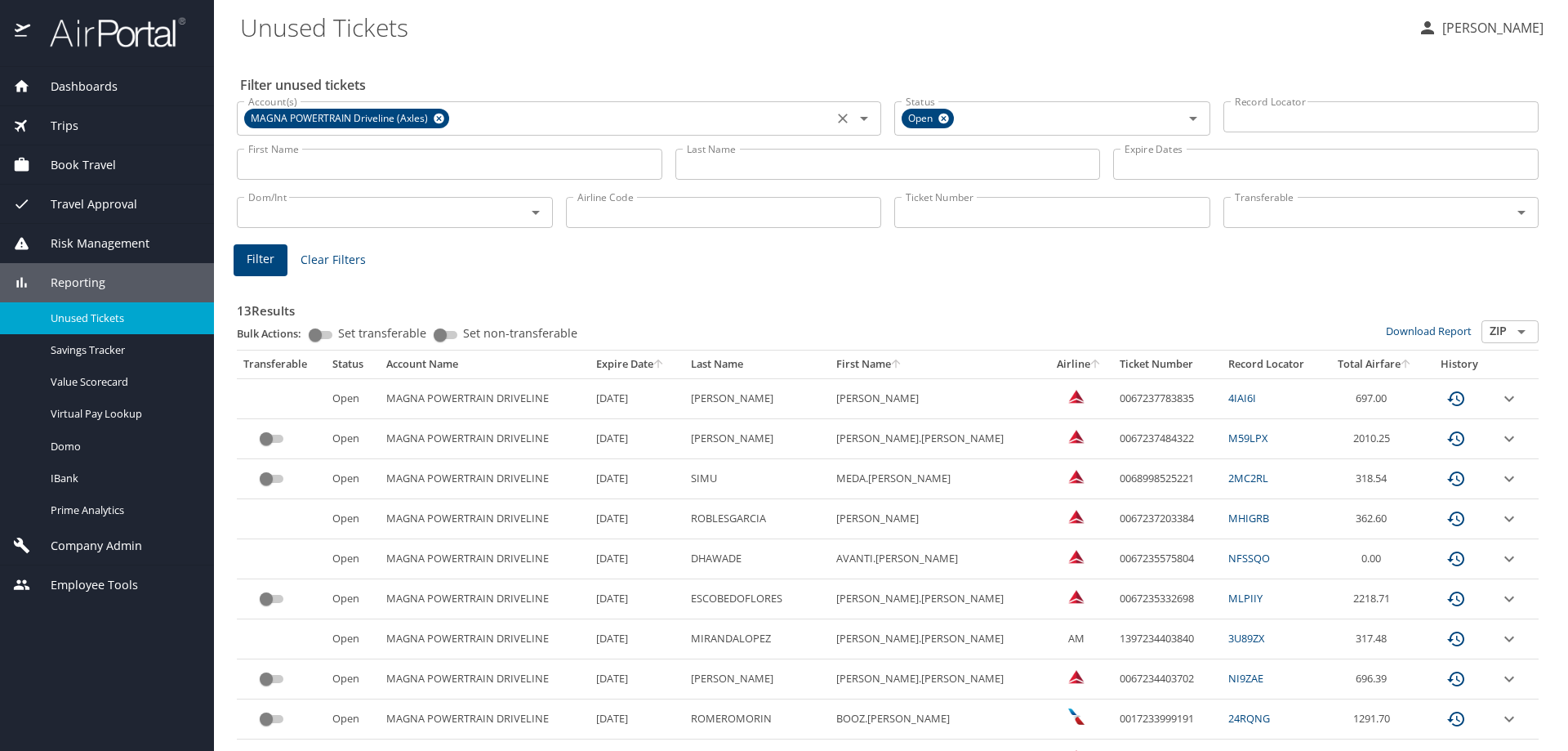
click at [439, 120] on icon at bounding box center [439, 118] width 12 height 18
click at [436, 122] on input "Account(s)" at bounding box center [534, 117] width 586 height 22
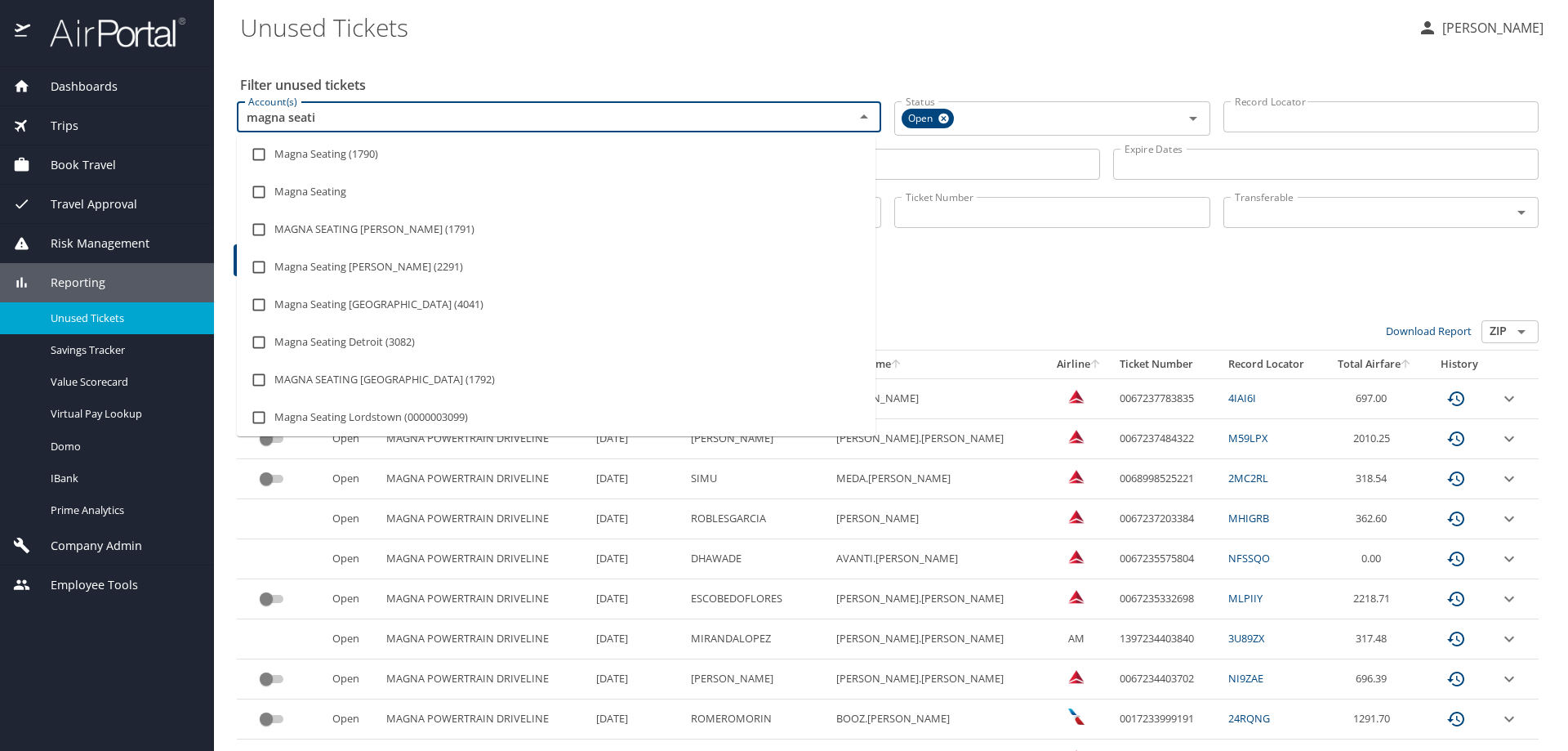
type input "magna seatin"
click at [263, 156] on input "checkbox" at bounding box center [259, 154] width 31 height 31
checkbox input "true"
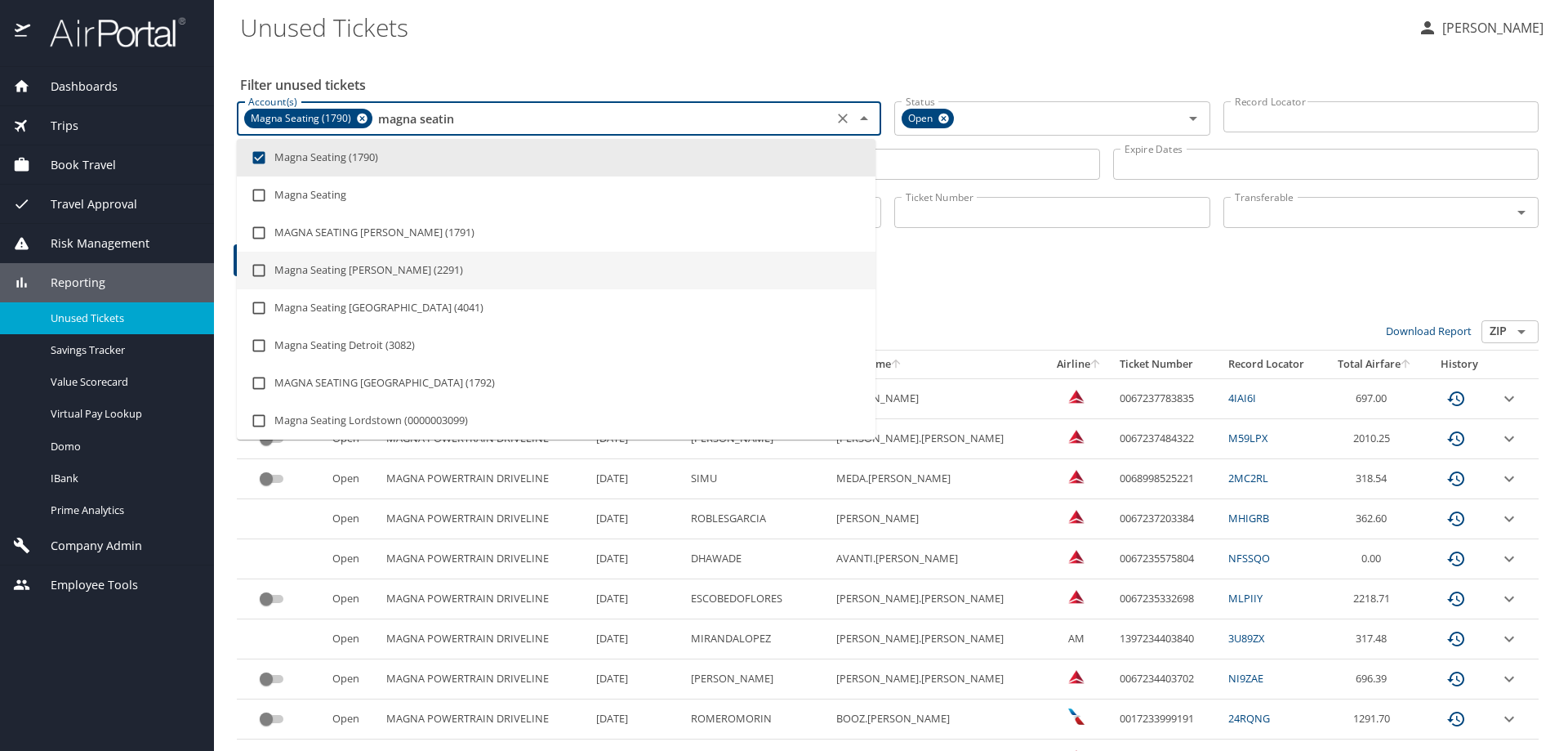
type input "magna seatin"
click at [997, 259] on div "Filter Clear Filters" at bounding box center [887, 260] width 1308 height 32
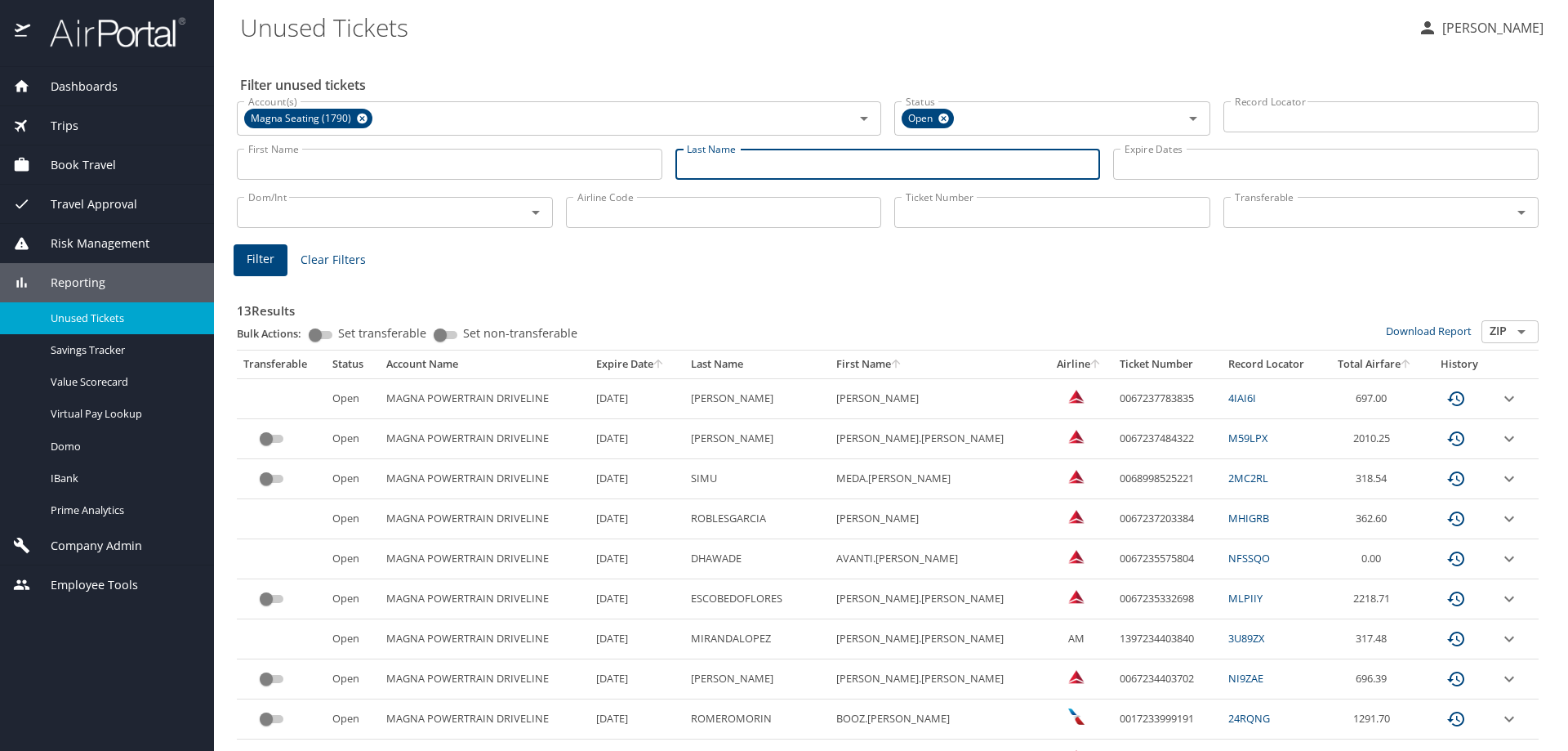
click at [769, 165] on input "Last Name" at bounding box center [887, 165] width 425 height 31
type input "[PERSON_NAME]"
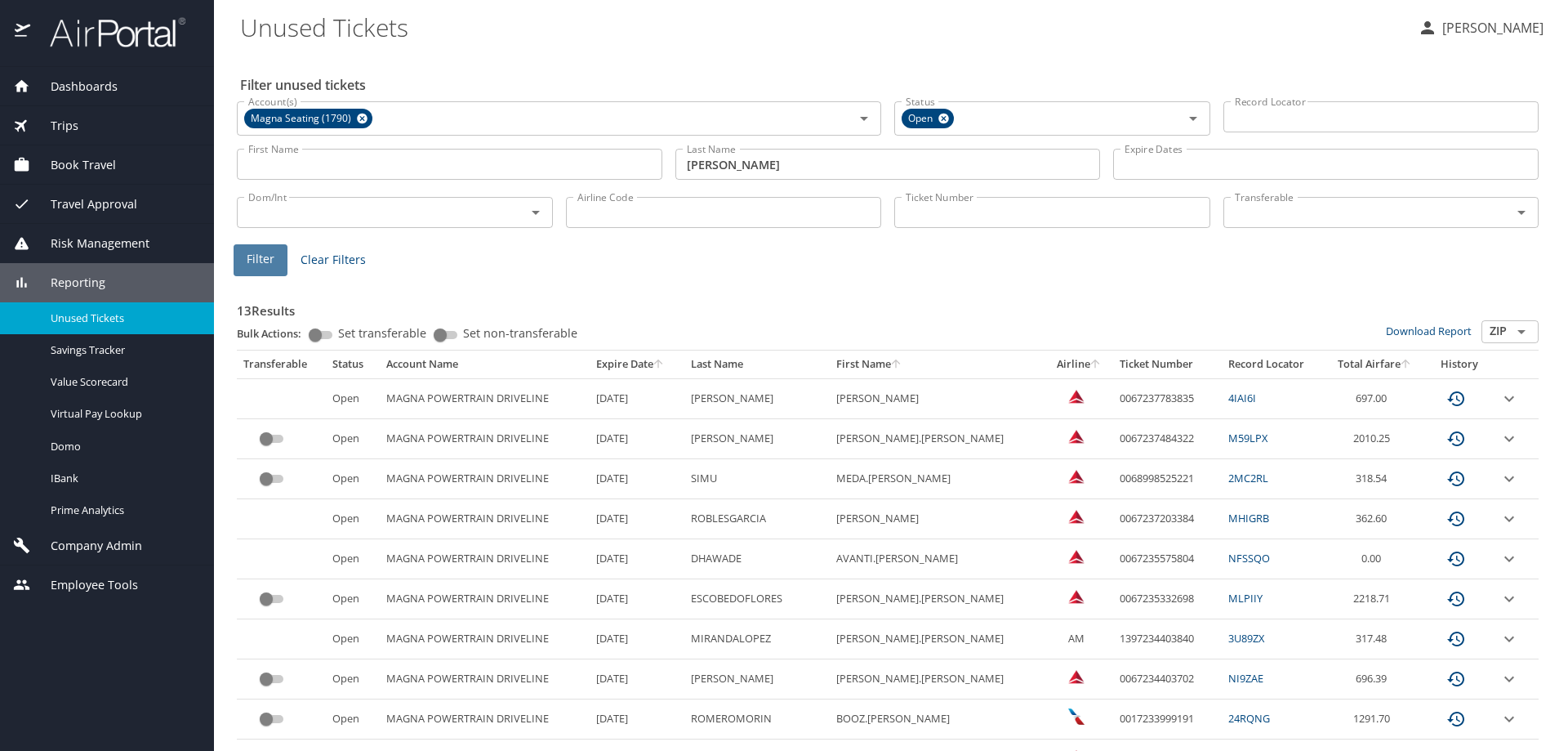
click at [263, 254] on span "Filter" at bounding box center [261, 260] width 28 height 21
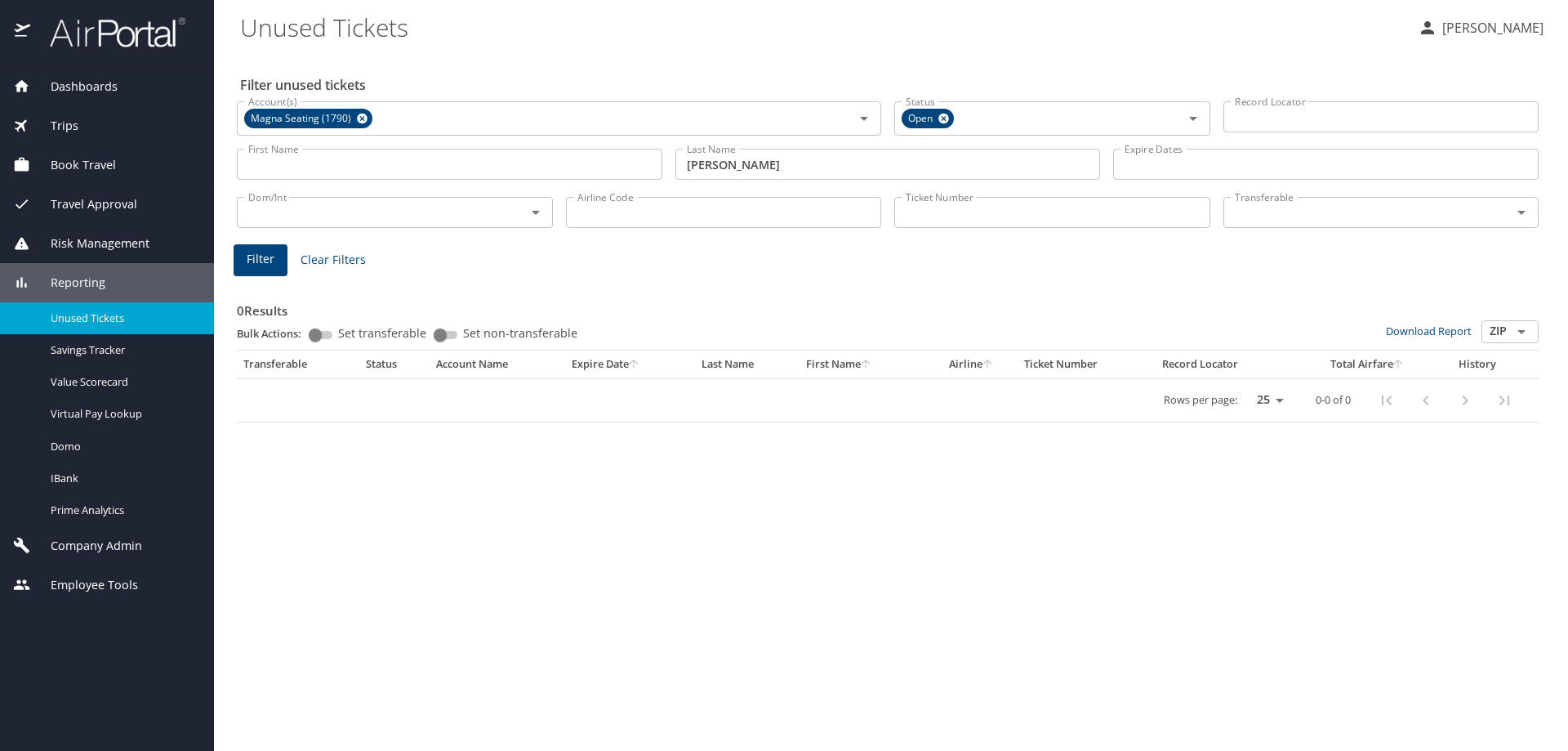
click at [68, 82] on span "Dashboards" at bounding box center [74, 87] width 87 height 18
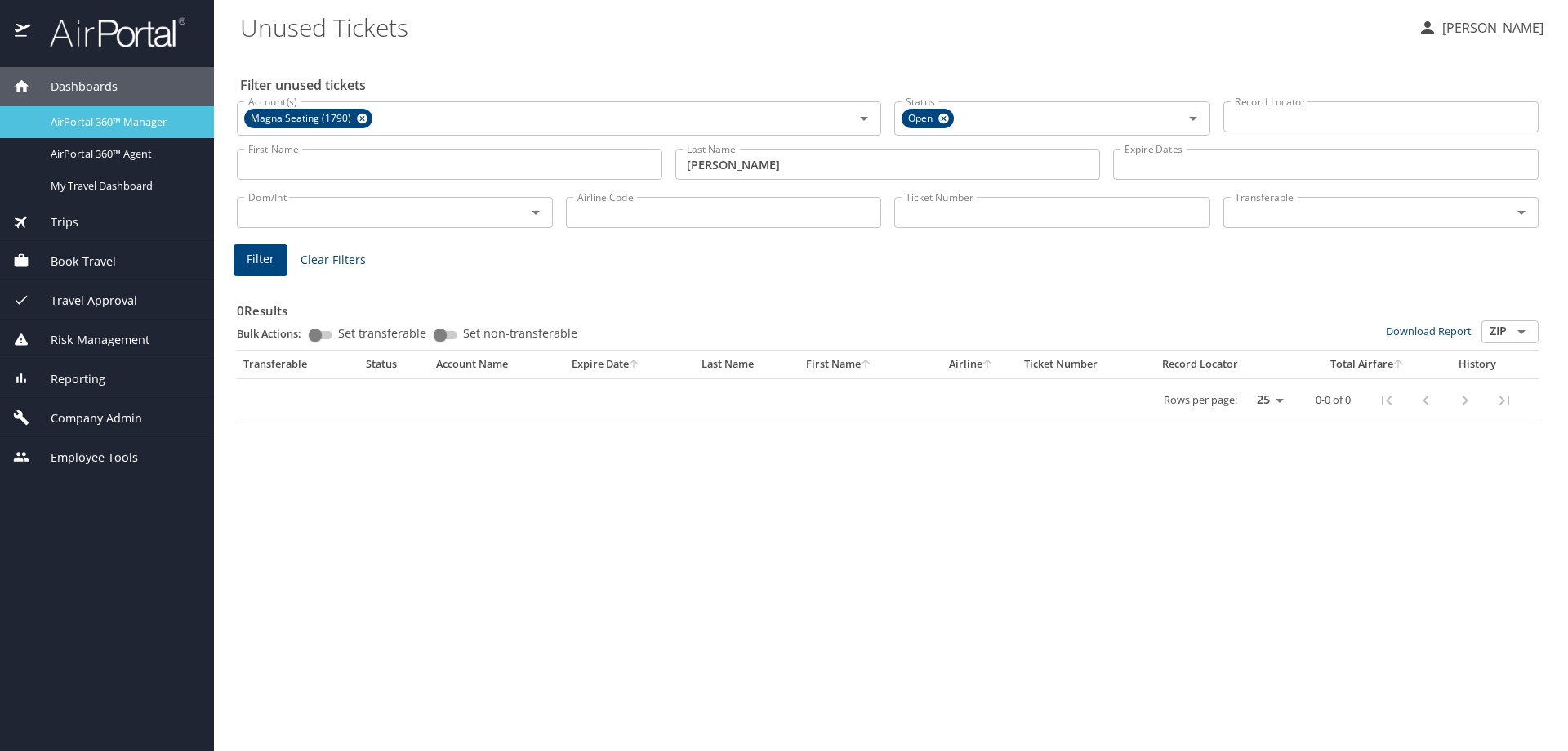
click at [82, 111] on link "AirPortal 360™ Manager" at bounding box center [106, 122] width 214 height 32
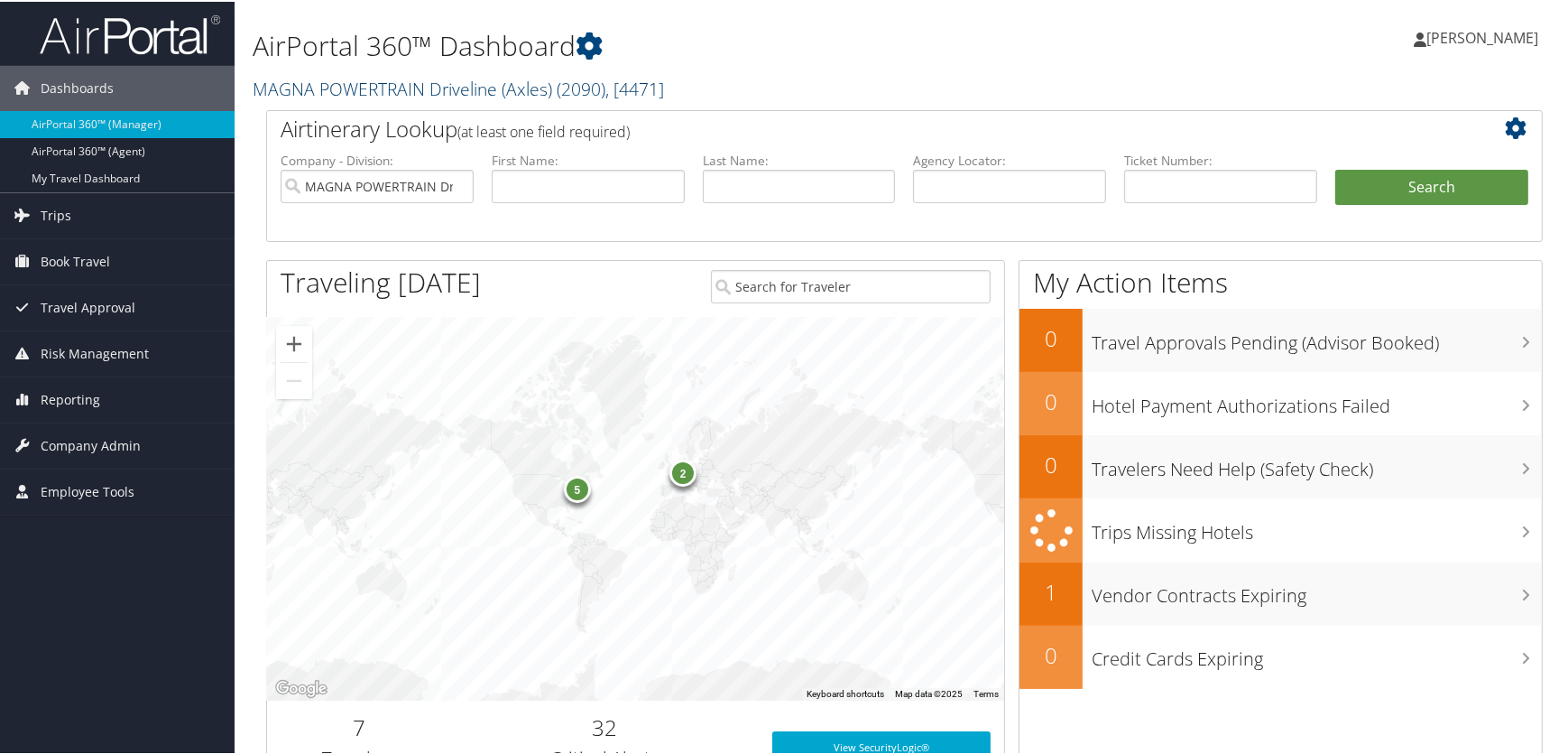
click at [345, 91] on link "MAGNA POWERTRAIN Driveline (Axles) ( 2090 ) , [ 4471 ]" at bounding box center [458, 86] width 411 height 24
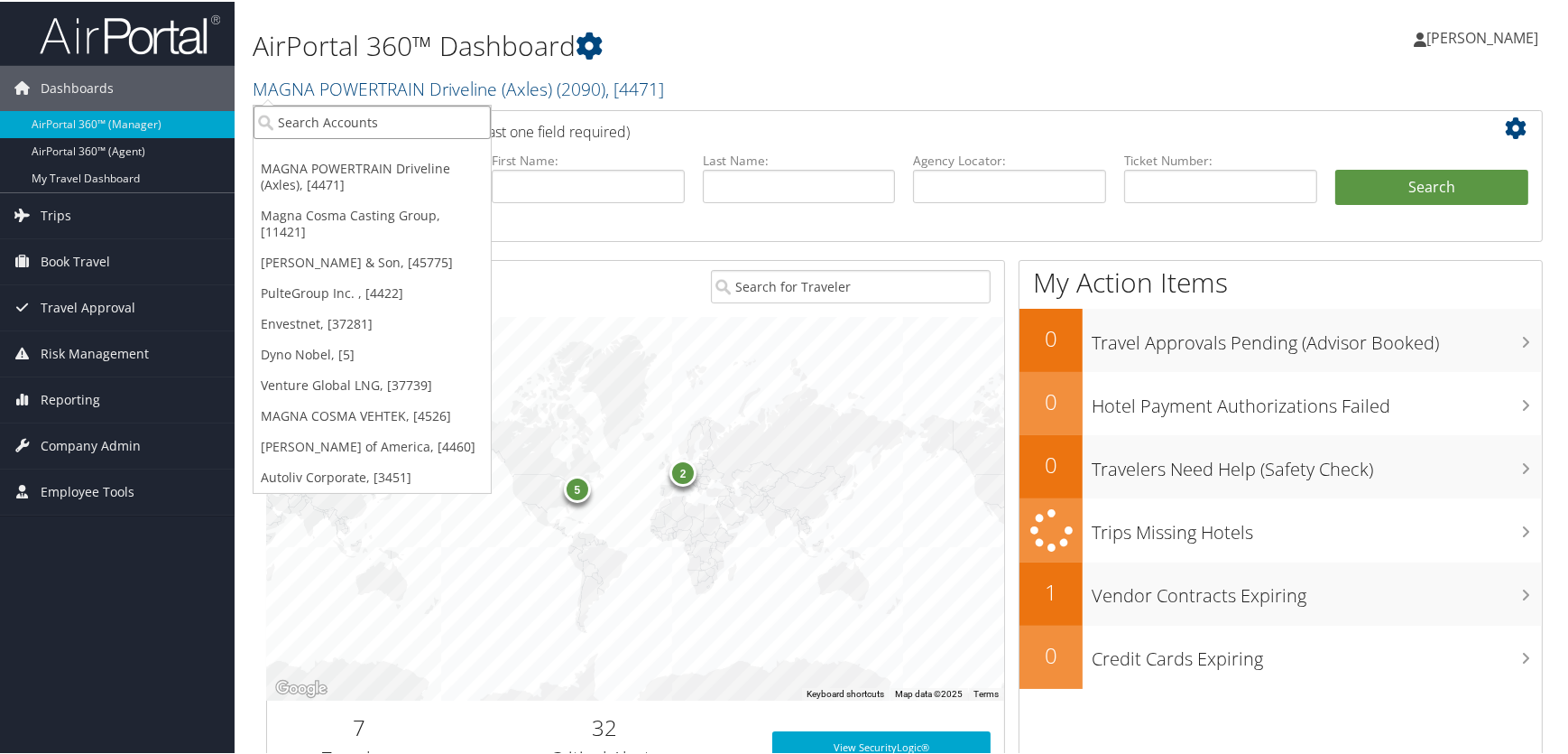
click at [344, 115] on input "search" at bounding box center [372, 120] width 237 height 33
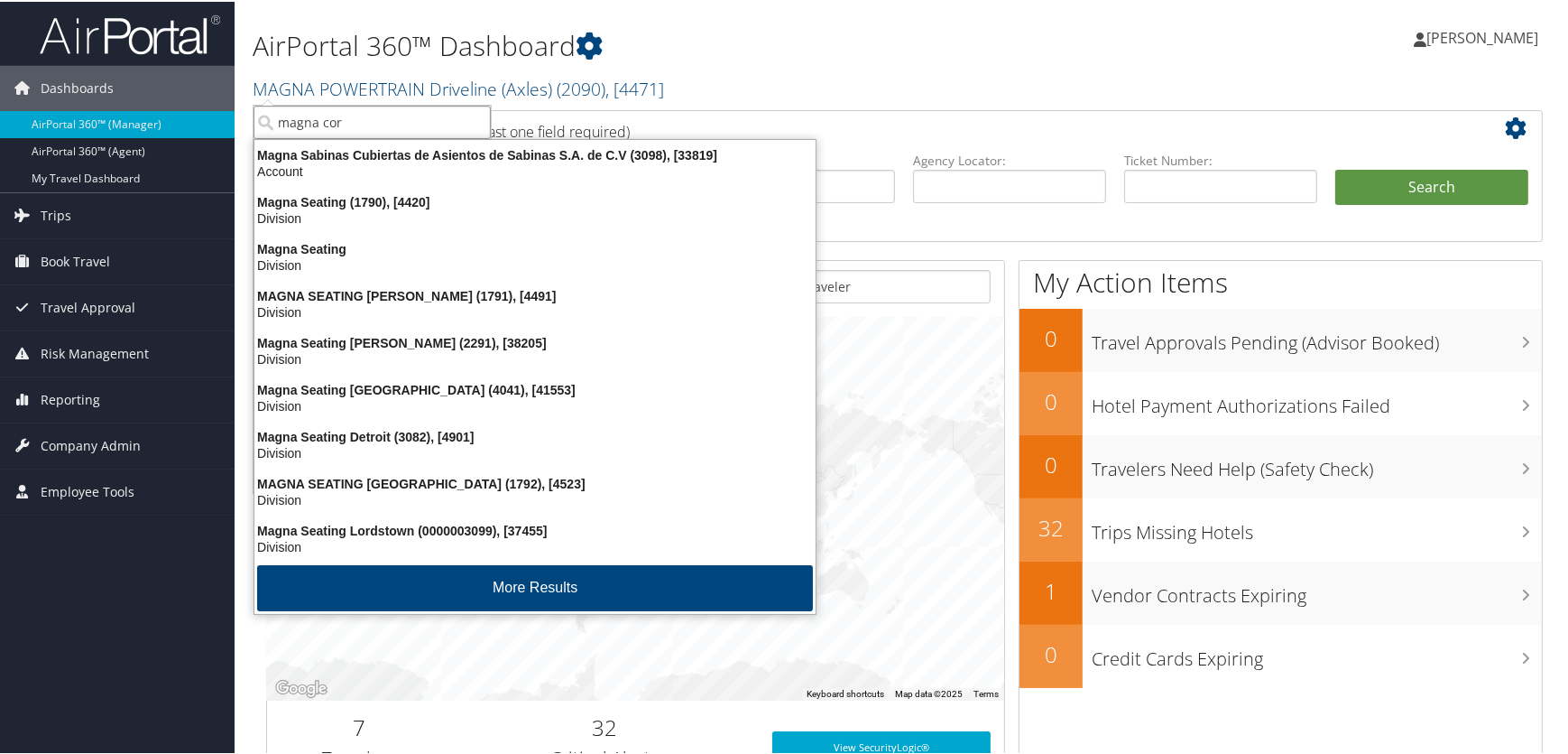
type input "magna corp"
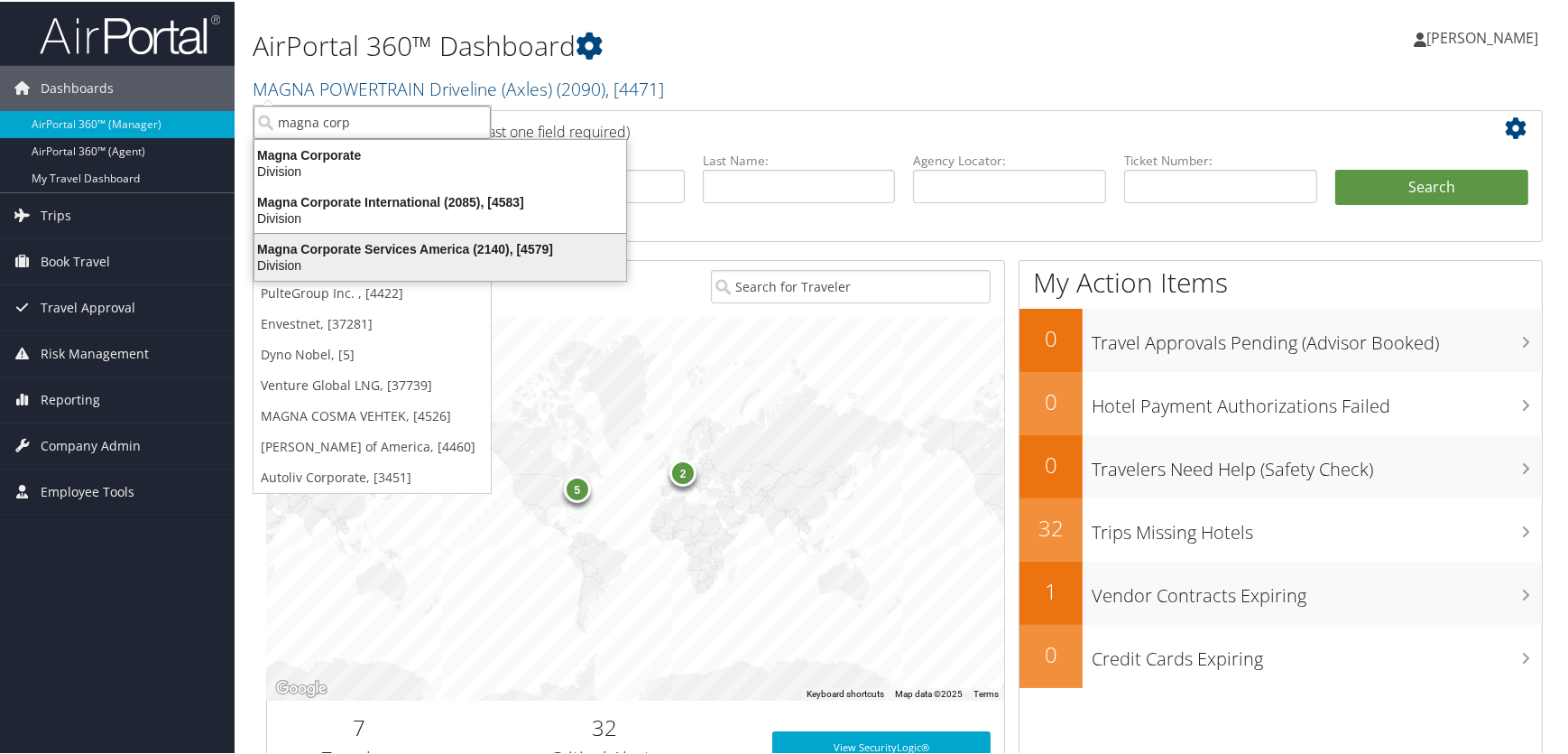
click at [481, 252] on div "Magna Corporate Services America (2140), [4579]" at bounding box center [440, 247] width 393 height 16
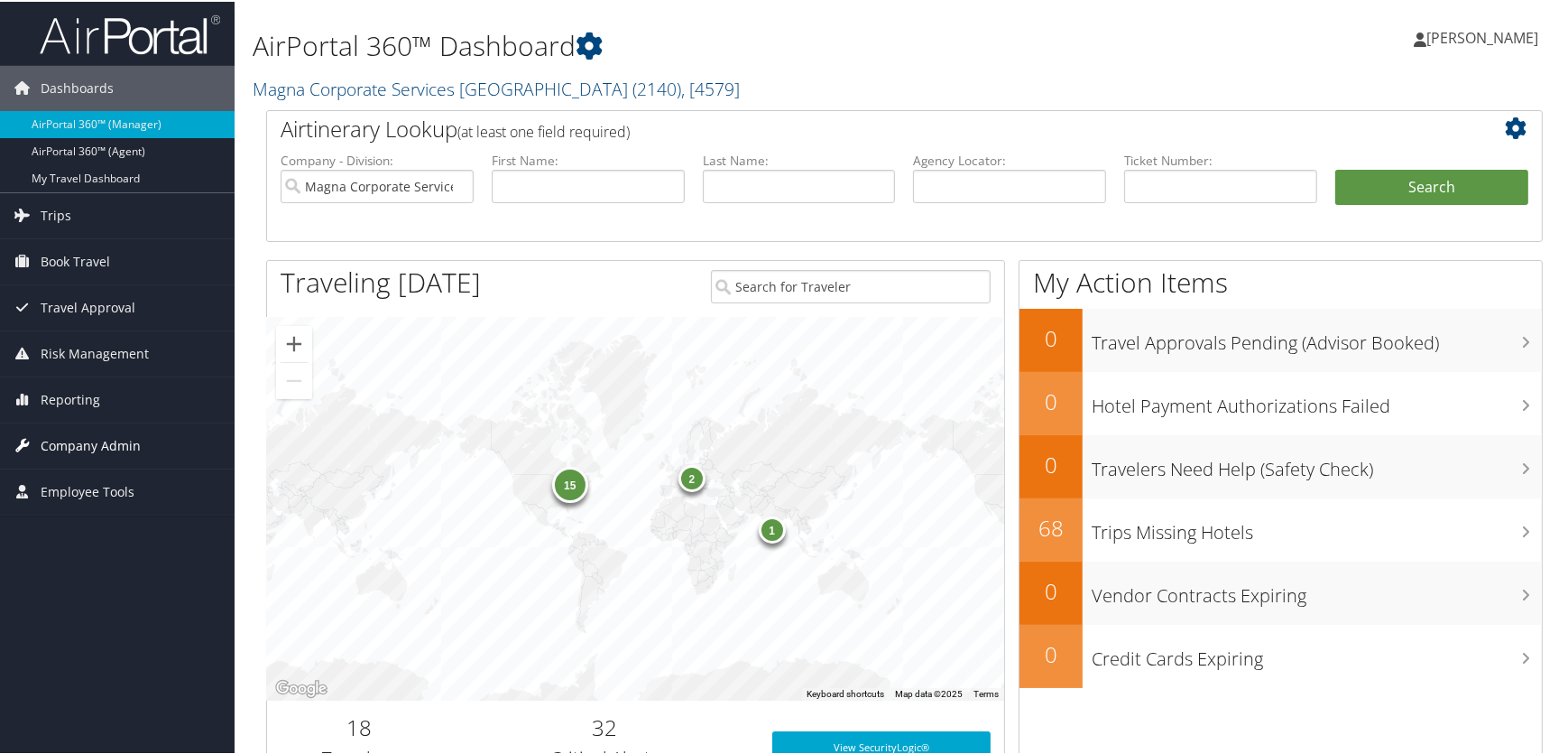
click at [61, 441] on span "Company Admin" at bounding box center [90, 444] width 100 height 45
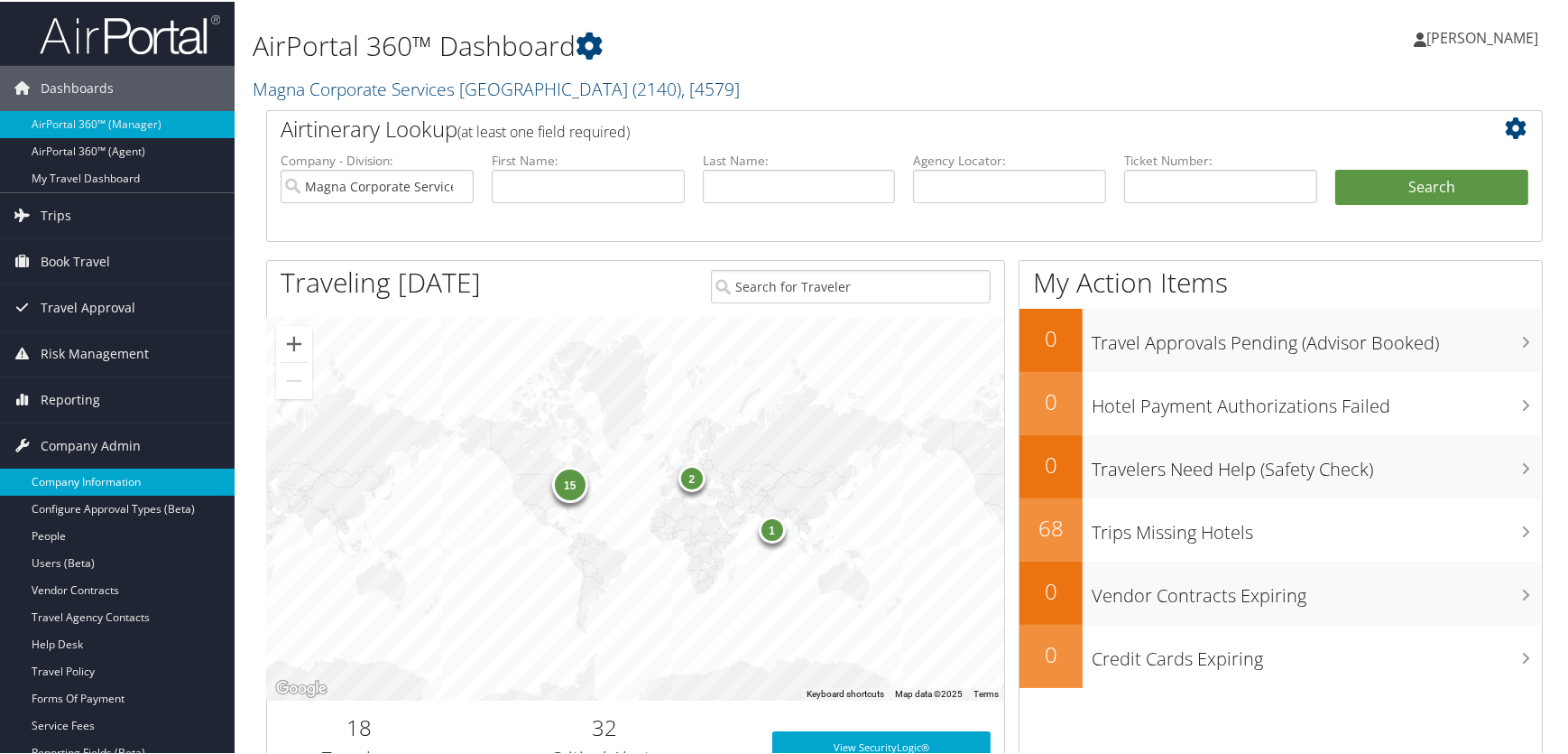
click at [64, 476] on link "Company Information" at bounding box center [117, 480] width 234 height 27
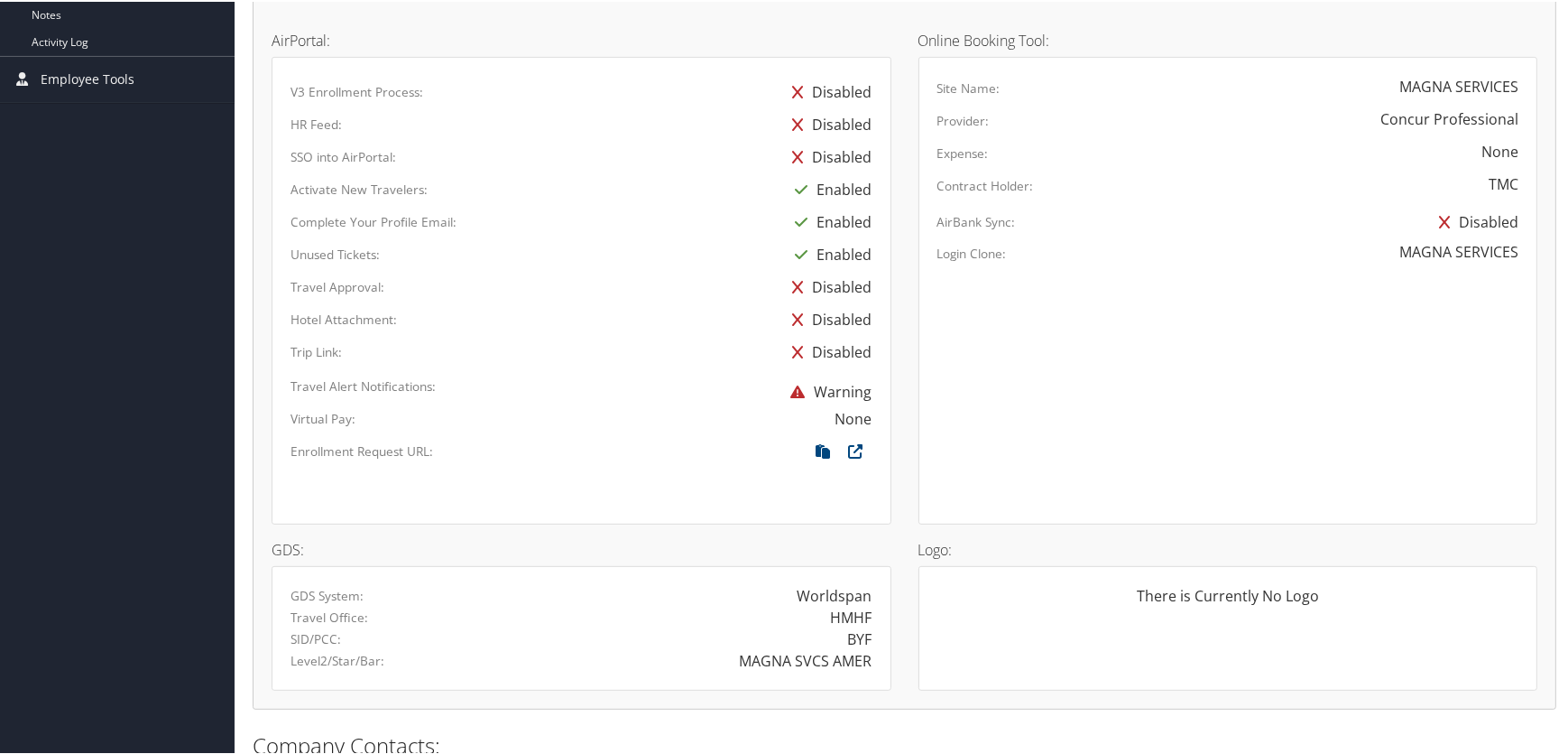
scroll to position [820, 0]
click at [812, 445] on icon at bounding box center [824, 452] width 33 height 24
click at [850, 447] on icon at bounding box center [856, 452] width 33 height 24
